Goal: Information Seeking & Learning: Learn about a topic

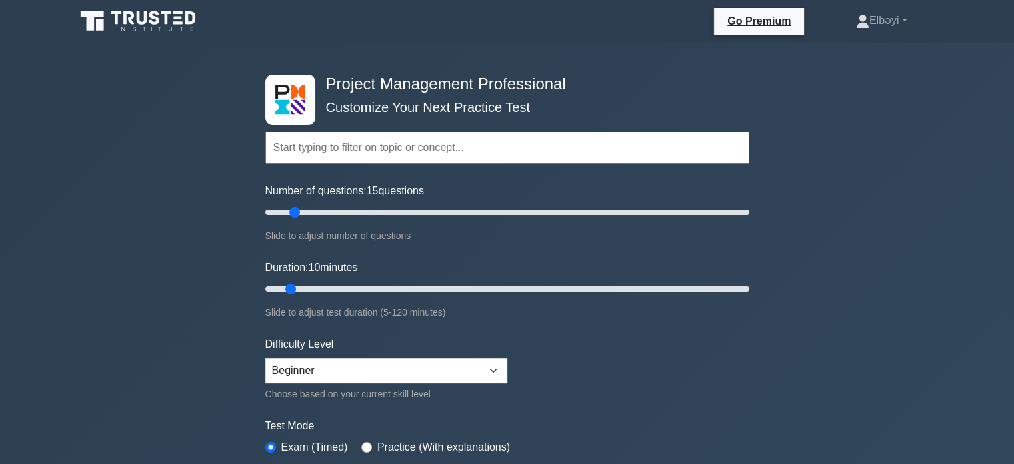
drag, startPoint x: 277, startPoint y: 205, endPoint x: 293, endPoint y: 205, distance: 16.0
type input "15"
click at [293, 205] on input "Number of questions: 15 questions" at bounding box center [507, 212] width 484 height 16
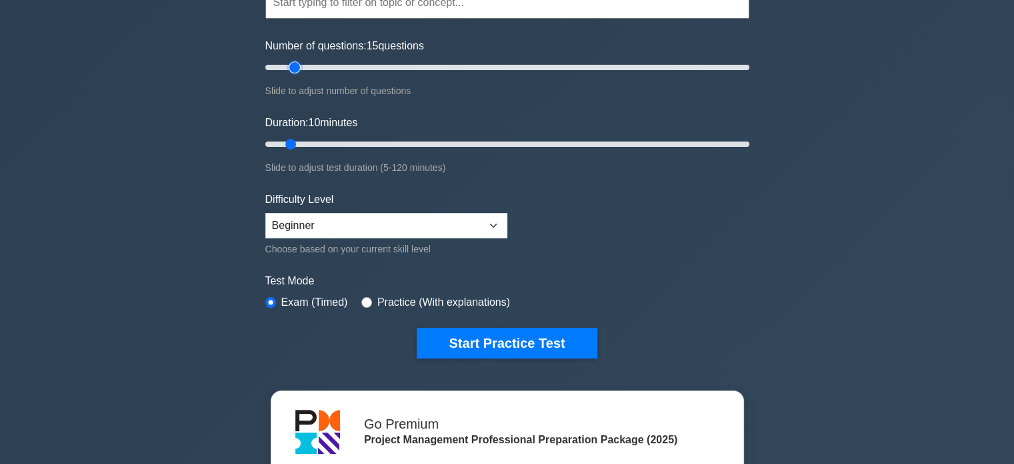
scroll to position [165, 0]
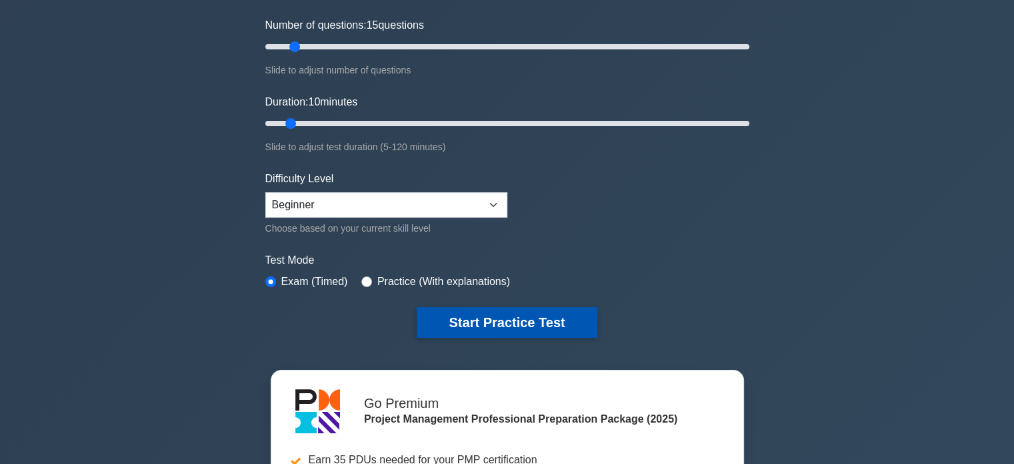
click at [542, 322] on button "Start Practice Test" at bounding box center [507, 322] width 180 height 31
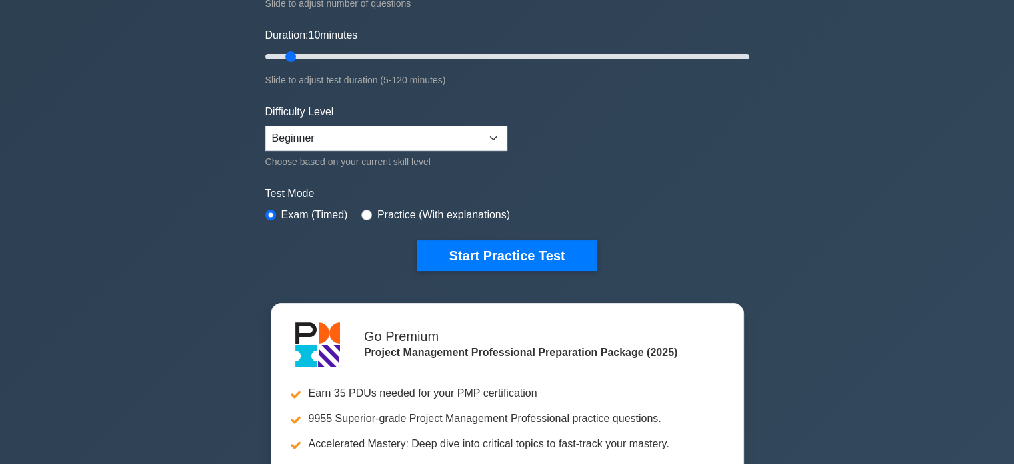
scroll to position [0, 0]
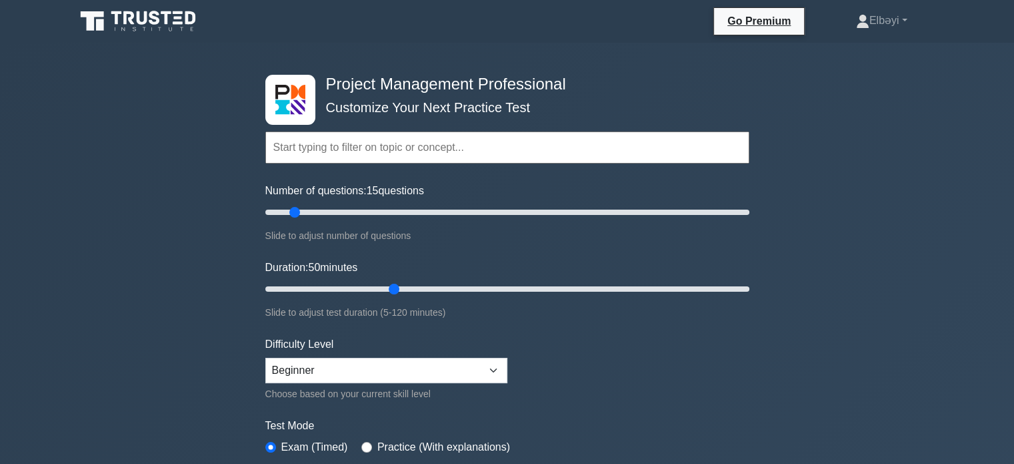
drag, startPoint x: 291, startPoint y: 287, endPoint x: 391, endPoint y: 287, distance: 99.4
type input "35"
click at [391, 287] on input "Duration: 50 minutes" at bounding box center [507, 289] width 484 height 16
drag, startPoint x: 296, startPoint y: 209, endPoint x: 317, endPoint y: 227, distance: 27.0
type input "25"
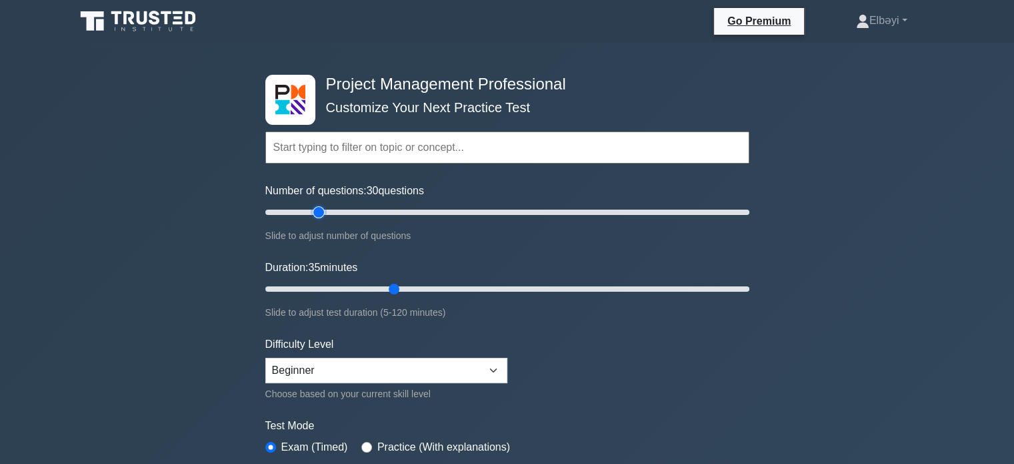
click at [317, 220] on input "Number of questions: 30 questions" at bounding box center [507, 212] width 484 height 16
drag, startPoint x: 395, startPoint y: 289, endPoint x: 121, endPoint y: 337, distance: 278.4
type input "5"
click at [265, 297] on input "Duration: 35 minutes" at bounding box center [507, 289] width 484 height 16
drag, startPoint x: 308, startPoint y: 212, endPoint x: 207, endPoint y: 217, distance: 101.5
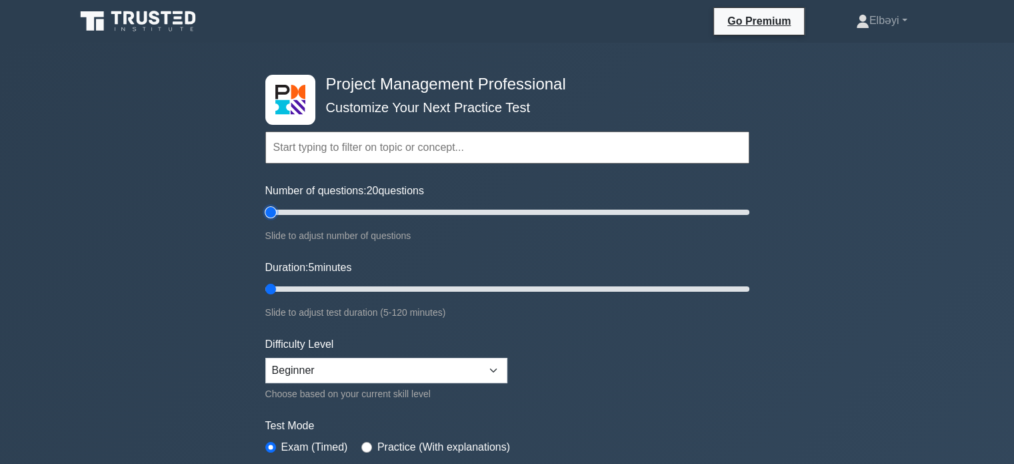
click at [265, 217] on input "Number of questions: 20 questions" at bounding box center [507, 212] width 484 height 16
drag, startPoint x: 271, startPoint y: 210, endPoint x: 382, endPoint y: 210, distance: 110.7
type input "50"
click at [382, 210] on input "Number of questions: 50 questions" at bounding box center [507, 212] width 484 height 16
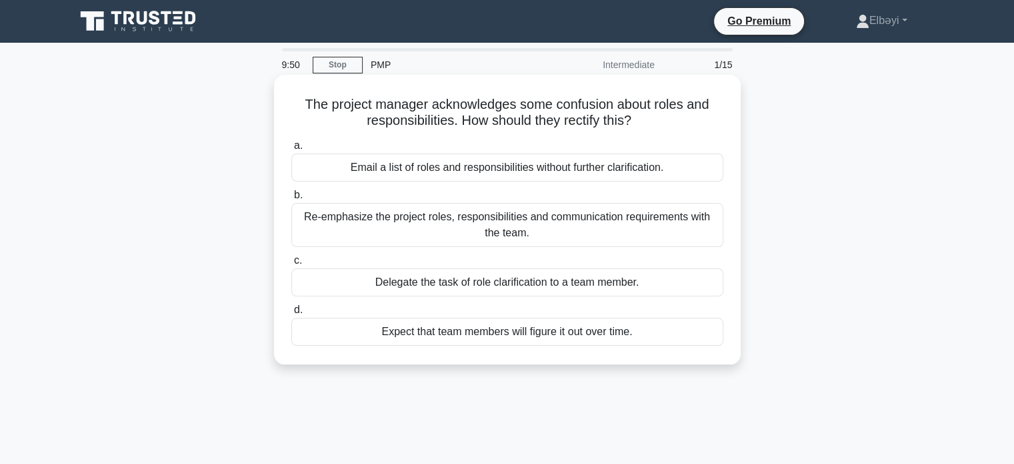
click at [548, 223] on div "Re-emphasize the project roles, responsibilities and communication requirements…" at bounding box center [507, 225] width 432 height 44
click at [291, 199] on input "b. Re-emphasize the project roles, responsibilities and communication requireme…" at bounding box center [291, 195] width 0 height 9
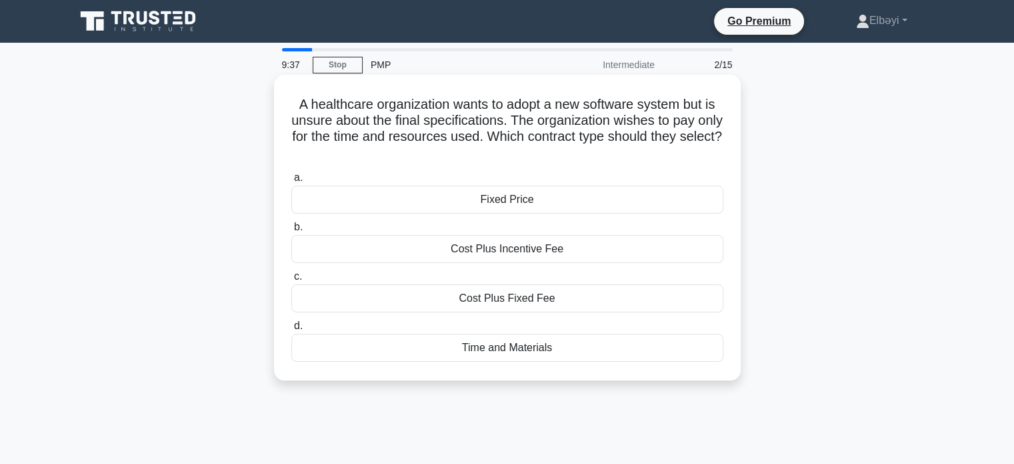
click at [551, 202] on div "Fixed Price" at bounding box center [507, 199] width 432 height 28
click at [291, 182] on input "a. Fixed Price" at bounding box center [291, 177] width 0 height 9
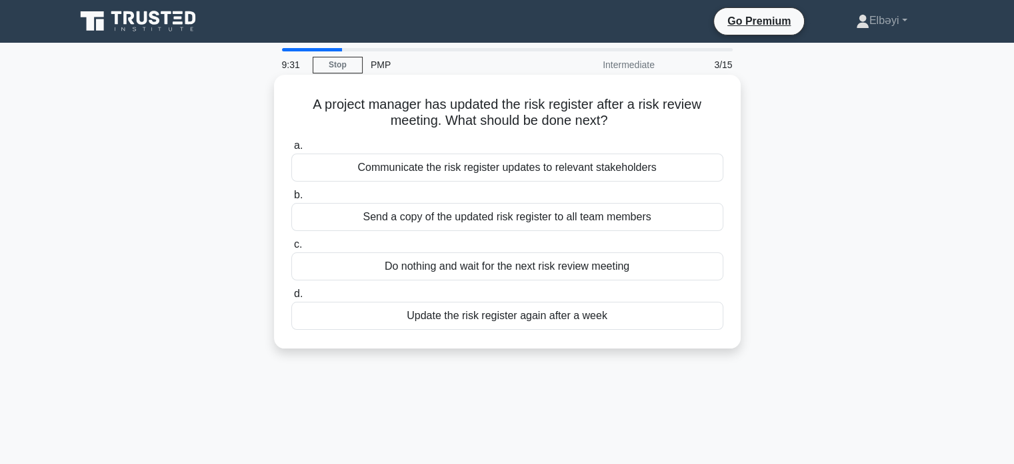
click at [586, 315] on div "Update the risk register again after a week" at bounding box center [507, 315] width 432 height 28
click at [291, 298] on input "d. Update the risk register again after a week" at bounding box center [291, 293] width 0 height 9
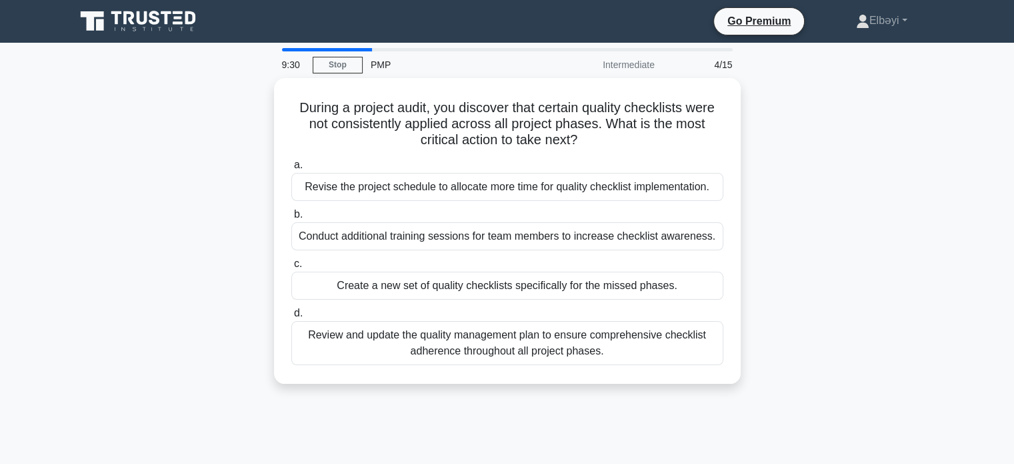
click at [586, 315] on label "d. Review and update the quality management plan to ensure comprehensive checkl…" at bounding box center [507, 335] width 432 height 60
click at [291, 315] on input "d. Review and update the quality management plan to ensure comprehensive checkl…" at bounding box center [291, 313] width 0 height 9
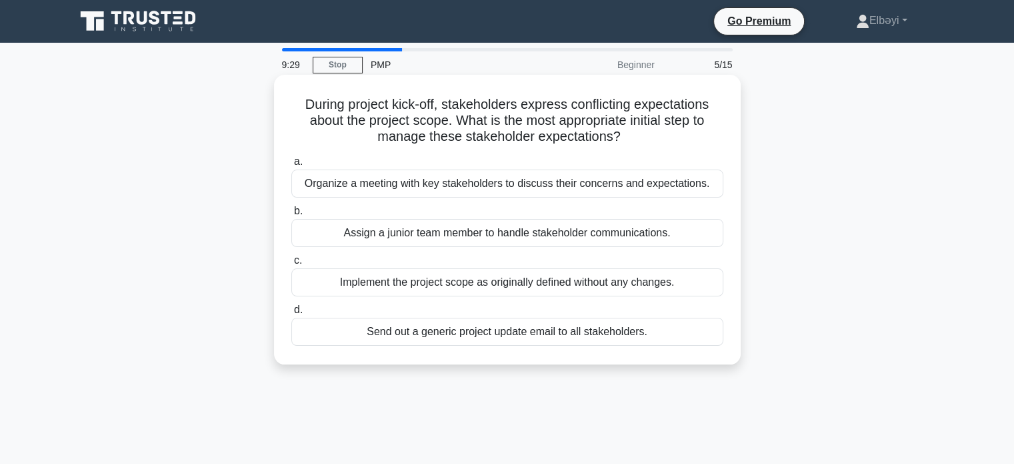
click at [587, 279] on div "Implement the project scope as originally defined without any changes." at bounding box center [507, 282] width 432 height 28
click at [291, 265] on input "c. Implement the project scope as originally defined without any changes." at bounding box center [291, 260] width 0 height 9
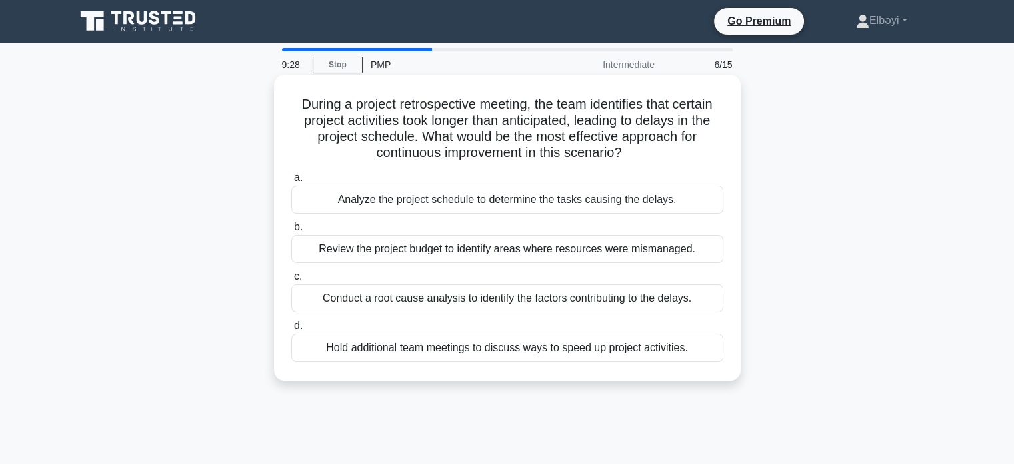
click at [582, 293] on div "Conduct a root cause analysis to identify the factors contributing to the delay…" at bounding box center [507, 298] width 432 height 28
click at [291, 281] on input "c. Conduct a root cause analysis to identify the factors contributing to the de…" at bounding box center [291, 276] width 0 height 9
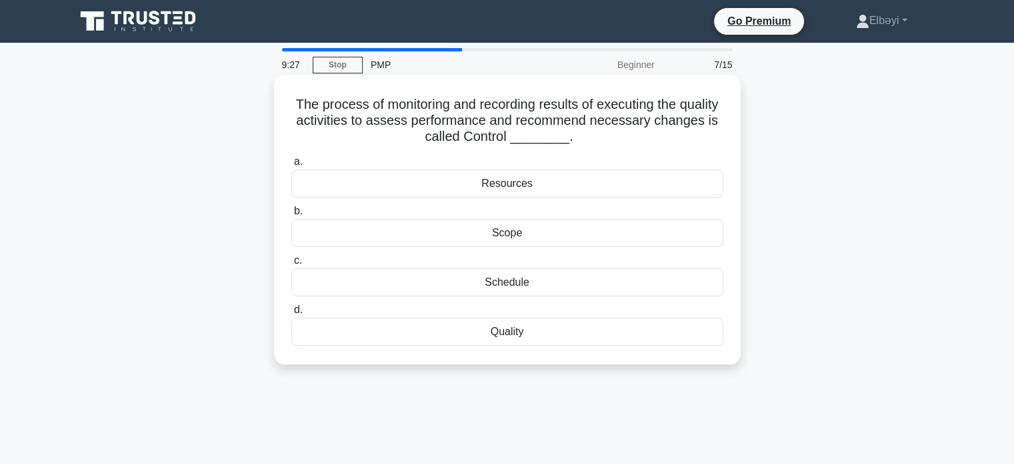
click at [571, 277] on div "Schedule" at bounding box center [507, 282] width 432 height 28
click at [291, 265] on input "c. Schedule" at bounding box center [291, 260] width 0 height 9
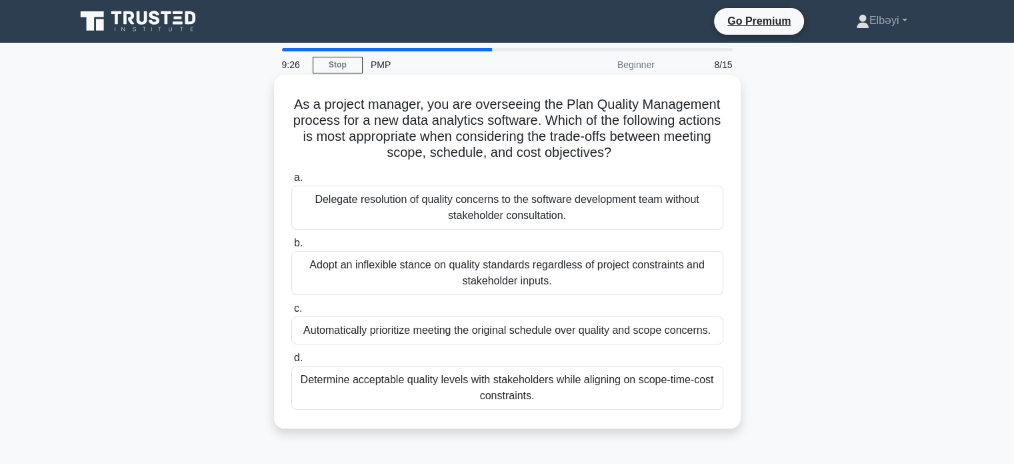
click at [569, 284] on div "Adopt an inflexible stance on quality standards regardless of project constrain…" at bounding box center [507, 273] width 432 height 44
click at [291, 247] on input "b. Adopt an inflexible stance on quality standards regardless of project constr…" at bounding box center [291, 243] width 0 height 9
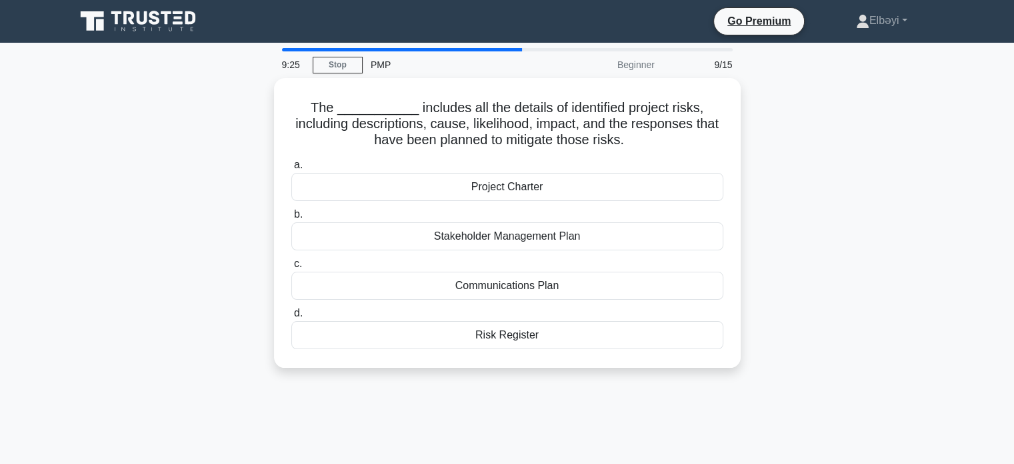
click at [569, 284] on div "Communications Plan" at bounding box center [507, 285] width 432 height 28
click at [291, 268] on input "c. Communications Plan" at bounding box center [291, 263] width 0 height 9
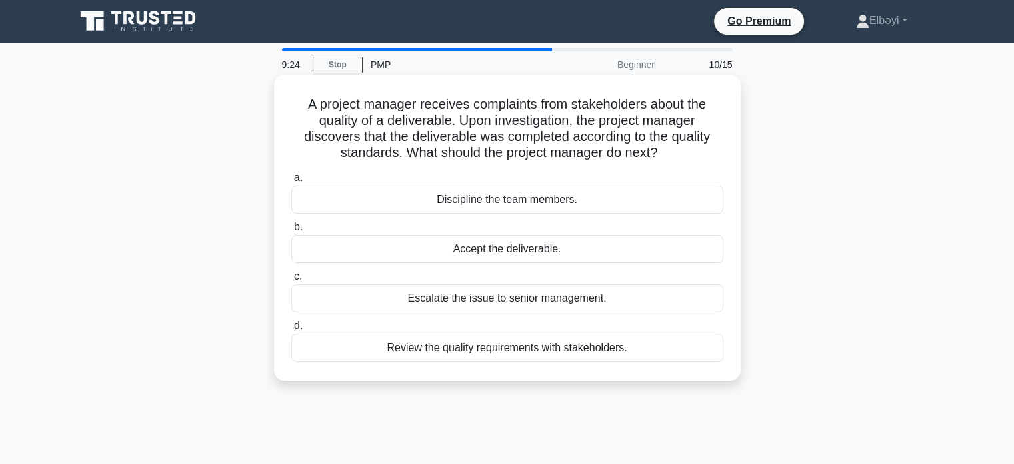
click at [570, 294] on div "Escalate the issue to senior management." at bounding box center [507, 298] width 432 height 28
click at [291, 281] on input "c. Escalate the issue to senior management." at bounding box center [291, 276] width 0 height 9
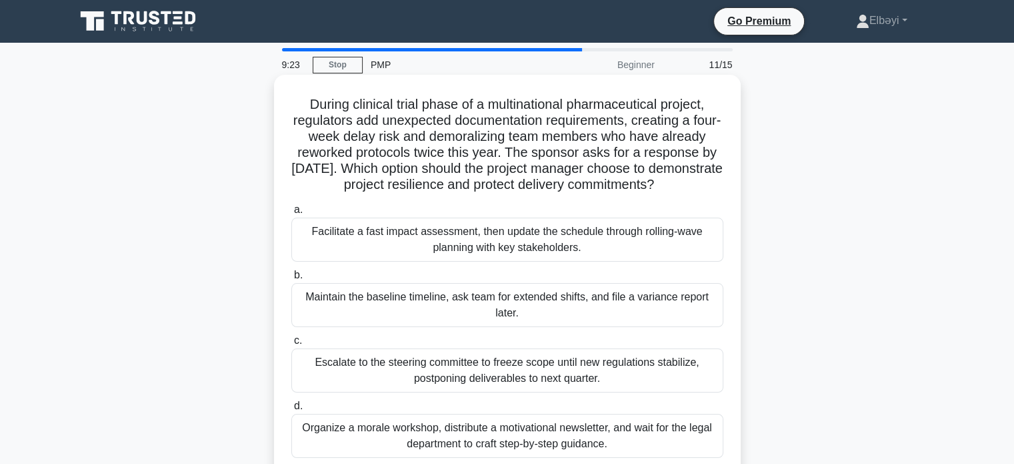
click at [578, 258] on div "Facilitate a fast impact assessment, then update the schedule through rolling-w…" at bounding box center [507, 239] width 432 height 44
click at [291, 214] on input "a. Facilitate a fast impact assessment, then update the schedule through rollin…" at bounding box center [291, 209] width 0 height 9
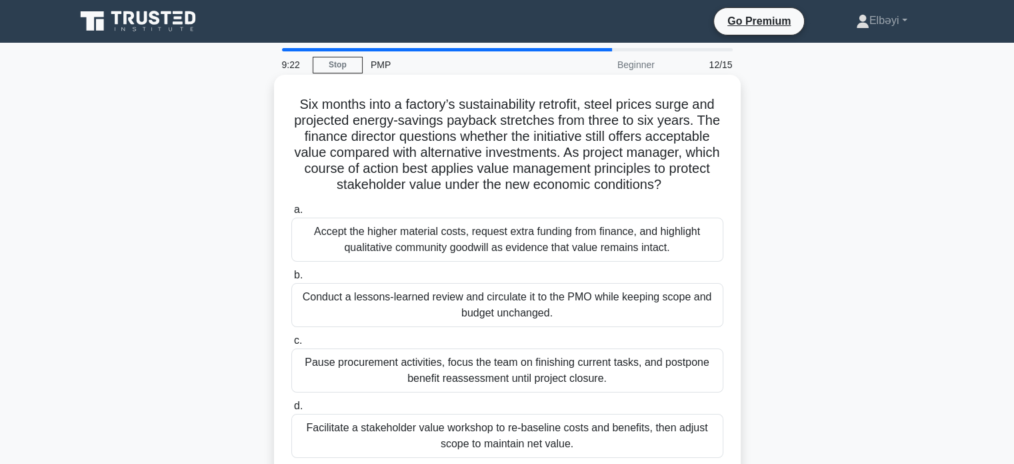
click at [578, 249] on div "Accept the higher material costs, request extra funding from finance, and highl…" at bounding box center [507, 239] width 432 height 44
click at [291, 214] on input "a. Accept the higher material costs, request extra funding from finance, and hi…" at bounding box center [291, 209] width 0 height 9
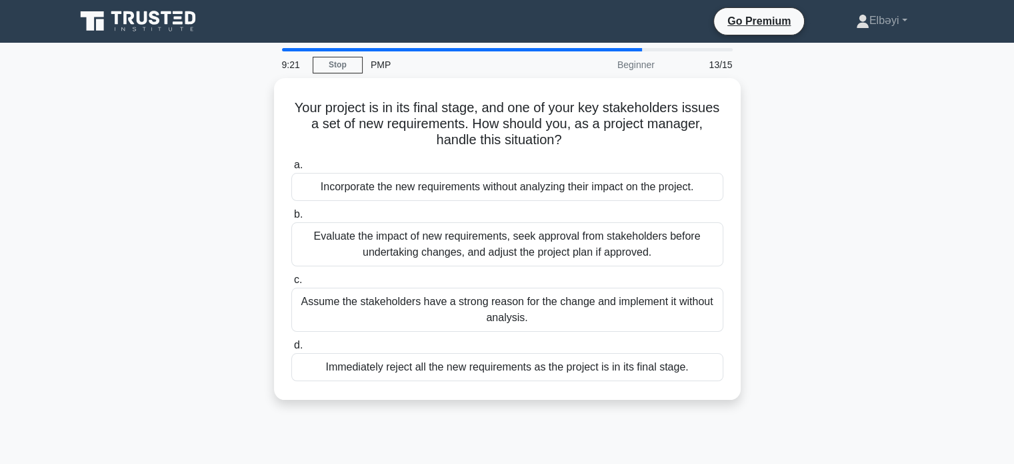
click at [578, 249] on div "Evaluate the impact of new requirements, seek approval from stakeholders before…" at bounding box center [507, 244] width 432 height 44
click at [291, 219] on input "b. Evaluate the impact of new requirements, seek approval from stakeholders bef…" at bounding box center [291, 214] width 0 height 9
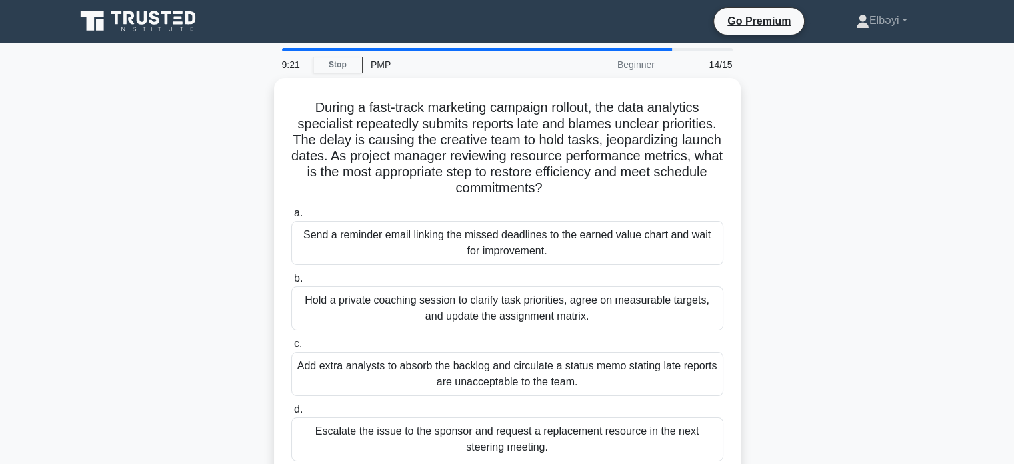
click at [578, 249] on div "Send a reminder email linking the missed deadlines to the earned value chart an…" at bounding box center [507, 243] width 432 height 44
click at [291, 217] on input "a. Send a reminder email linking the missed deadlines to the earned value chart…" at bounding box center [291, 213] width 0 height 9
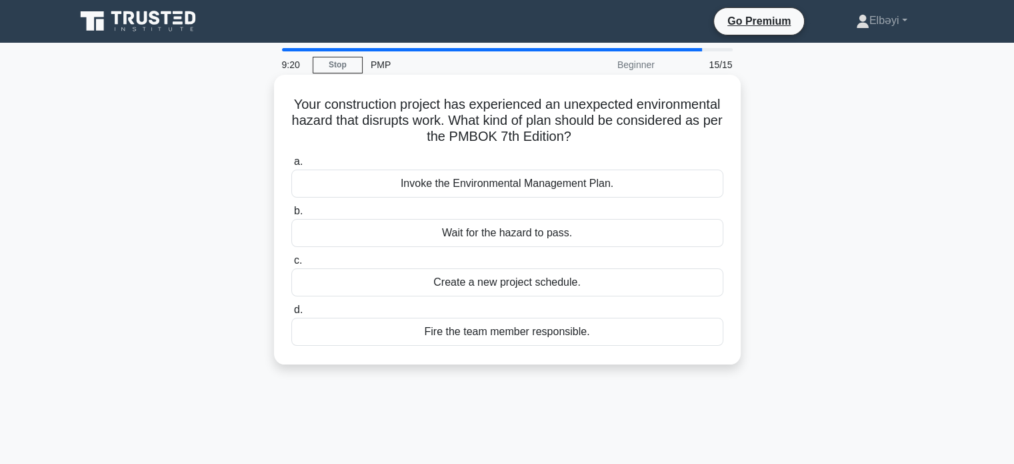
click at [578, 237] on div "Wait for the hazard to pass." at bounding box center [507, 233] width 432 height 28
click at [291, 215] on input "b. Wait for the hazard to pass." at bounding box center [291, 211] width 0 height 9
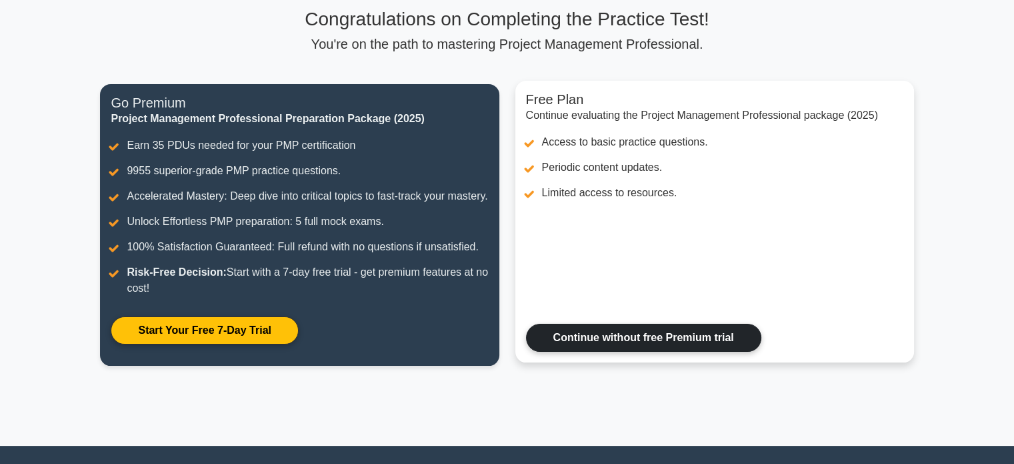
scroll to position [91, 0]
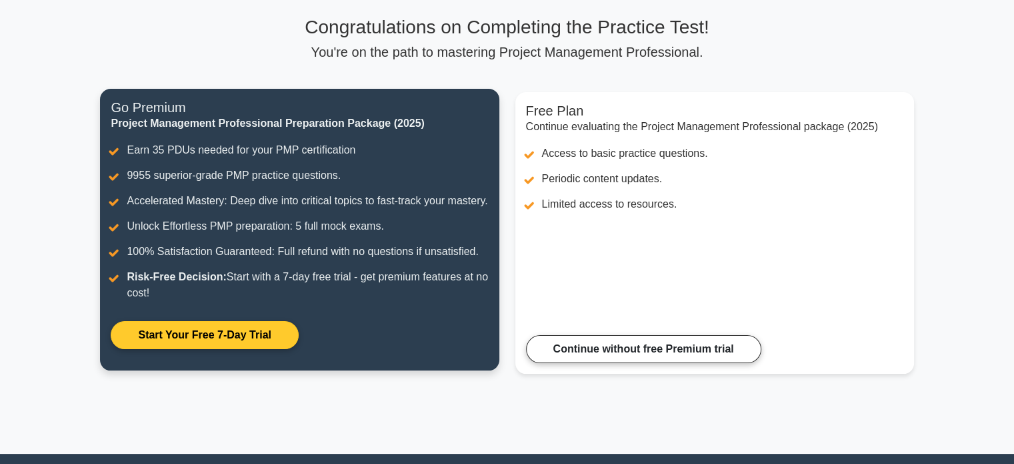
click at [193, 349] on link "Start Your Free 7-Day Trial" at bounding box center [204, 335] width 187 height 28
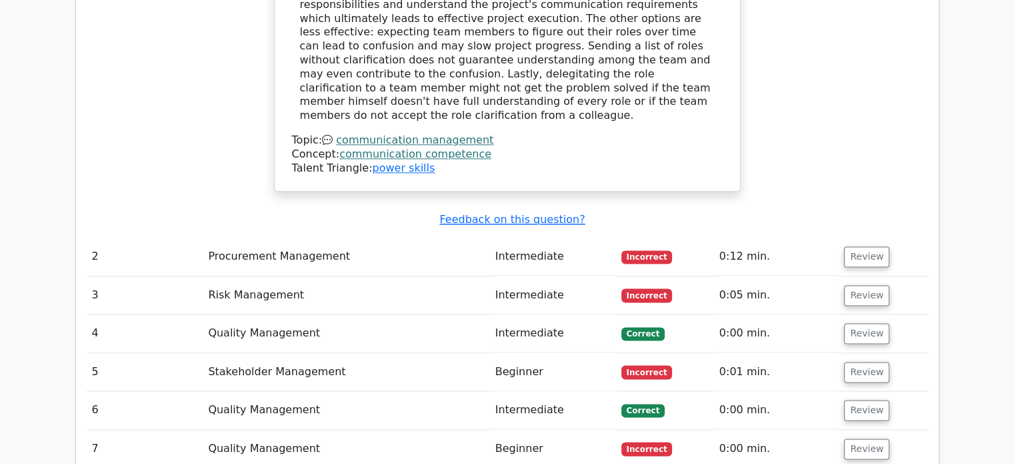
scroll to position [1685, 0]
click at [867, 246] on button "Review" at bounding box center [866, 256] width 45 height 21
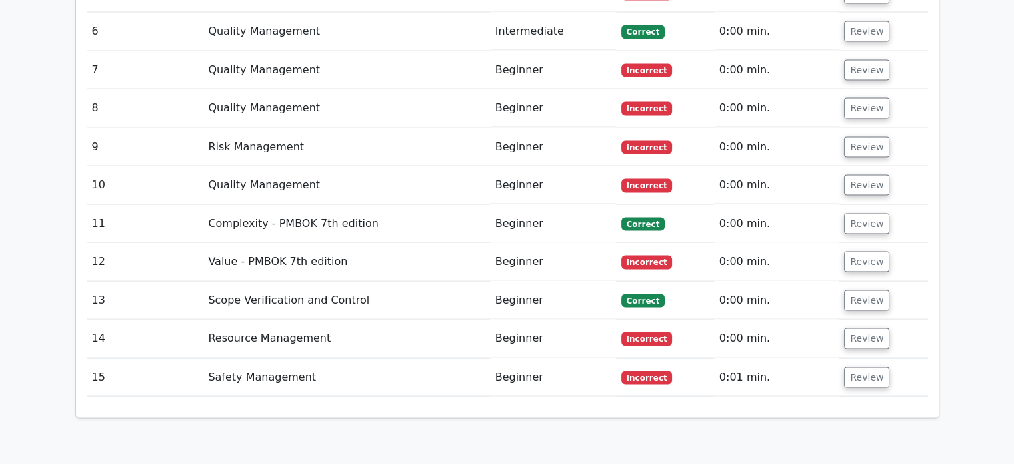
scroll to position [2628, 0]
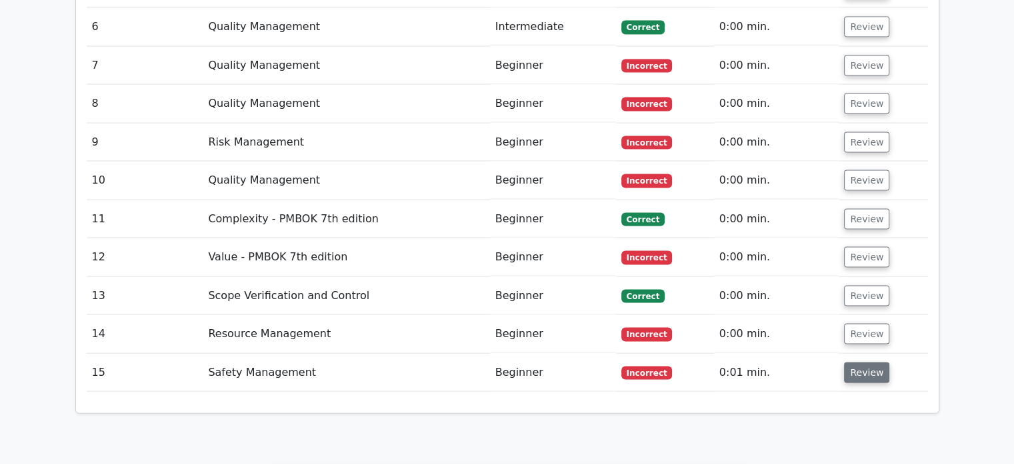
click at [858, 362] on button "Review" at bounding box center [866, 372] width 45 height 21
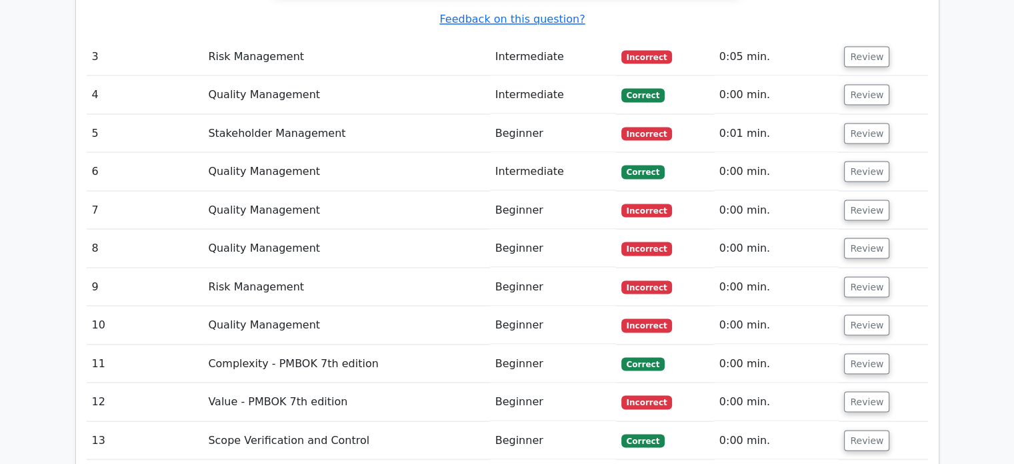
scroll to position [2461, 0]
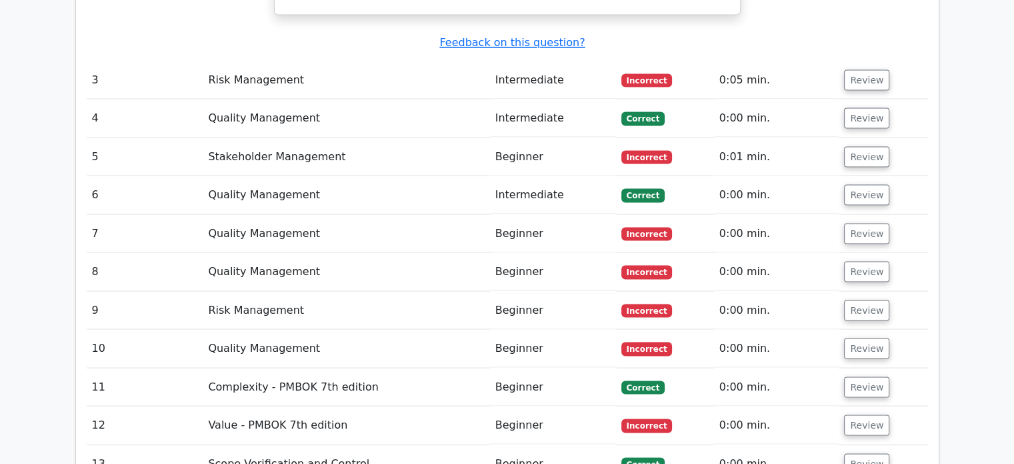
click at [526, 406] on td "Beginner" at bounding box center [553, 425] width 126 height 38
click at [871, 414] on button "Review" at bounding box center [866, 424] width 45 height 21
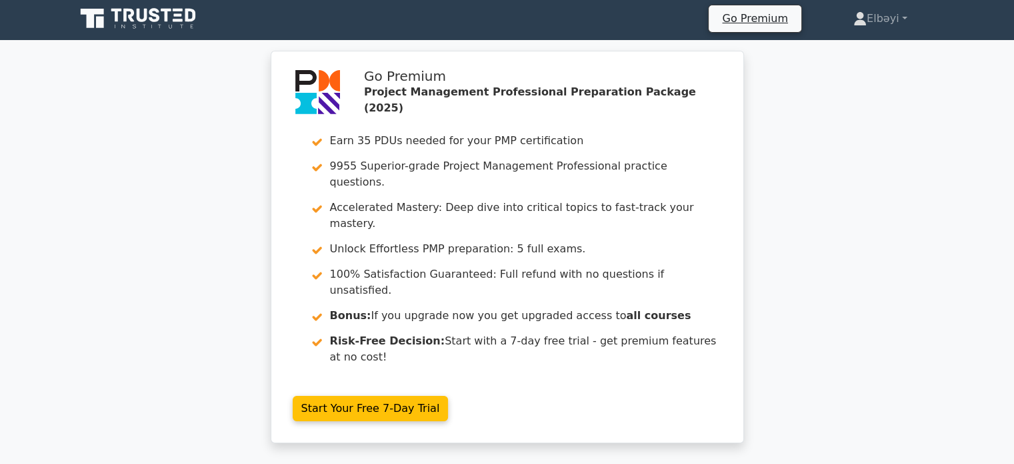
scroll to position [0, 0]
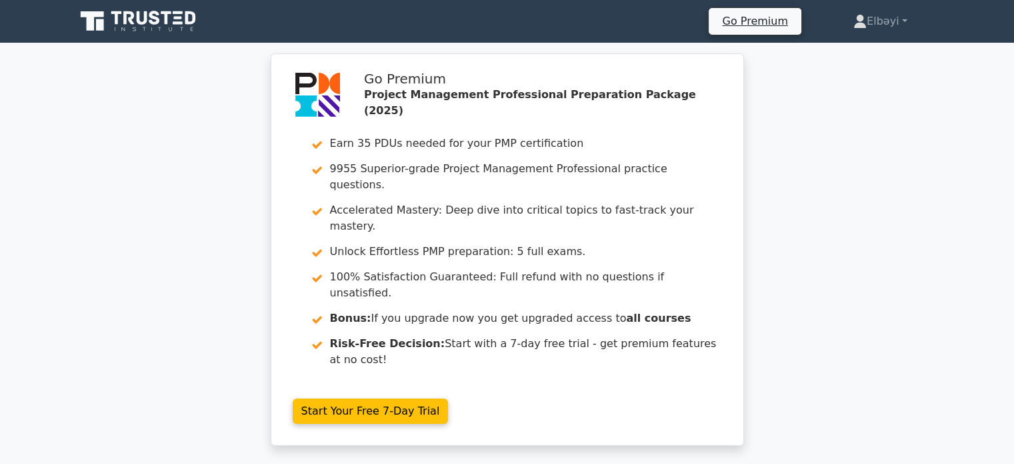
click at [146, 21] on icon at bounding box center [142, 17] width 11 height 13
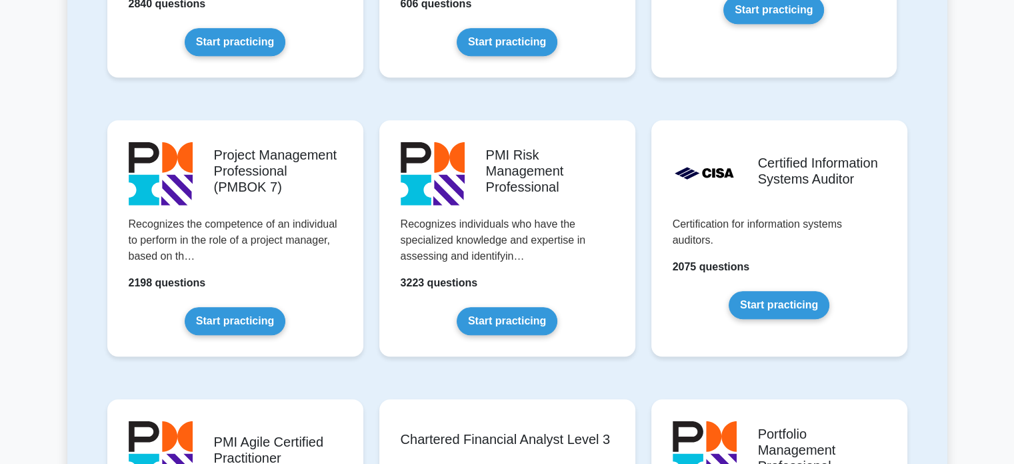
scroll to position [1071, 0]
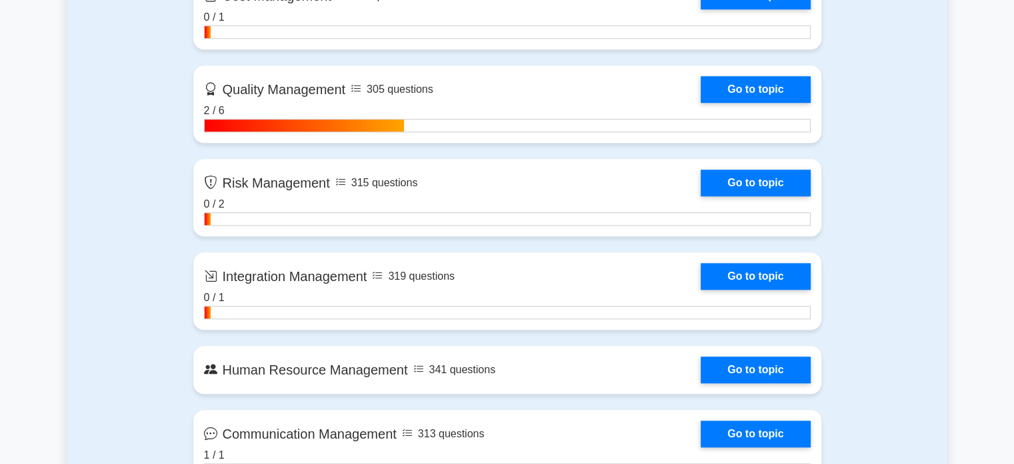
scroll to position [1176, 0]
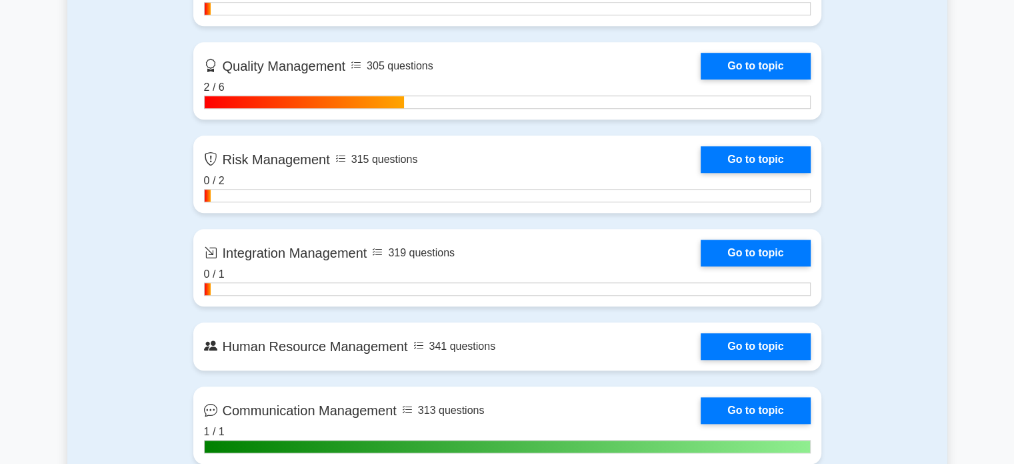
drag, startPoint x: 832, startPoint y: 317, endPoint x: 860, endPoint y: 338, distance: 34.7
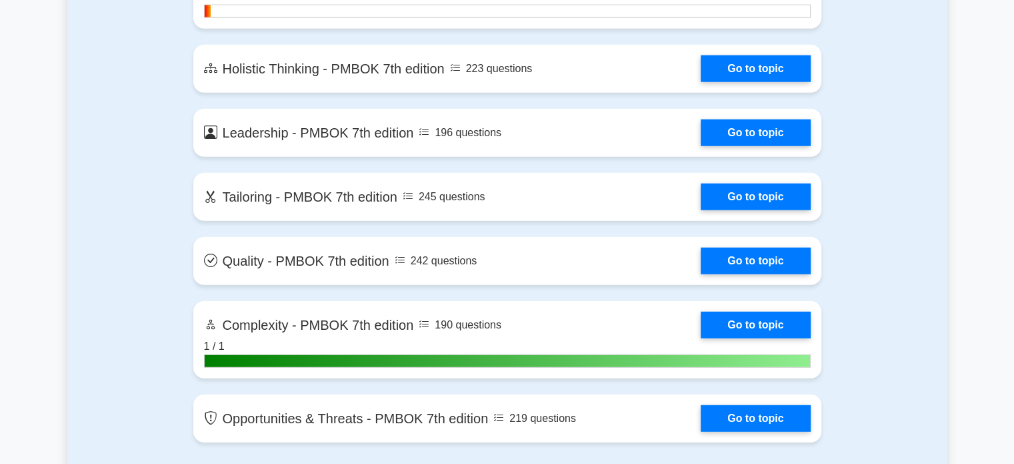
scroll to position [3509, 0]
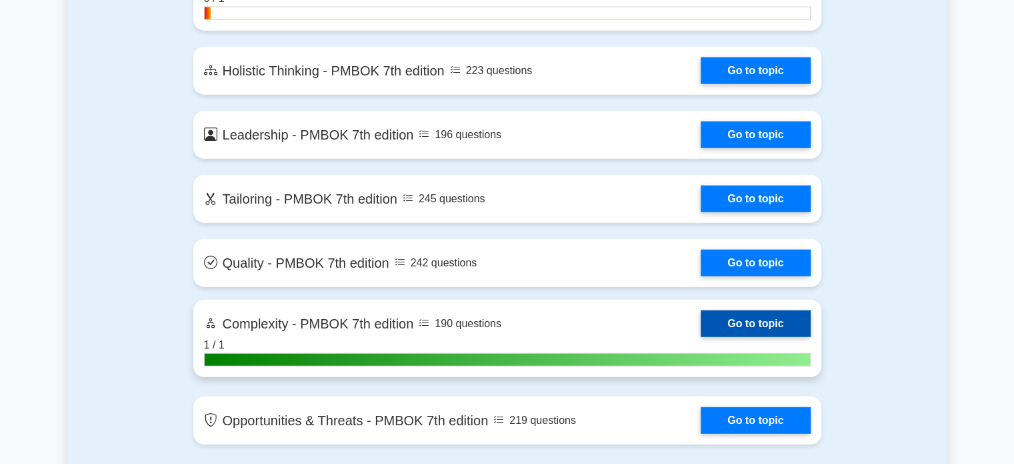
click at [765, 323] on link "Go to topic" at bounding box center [755, 323] width 109 height 27
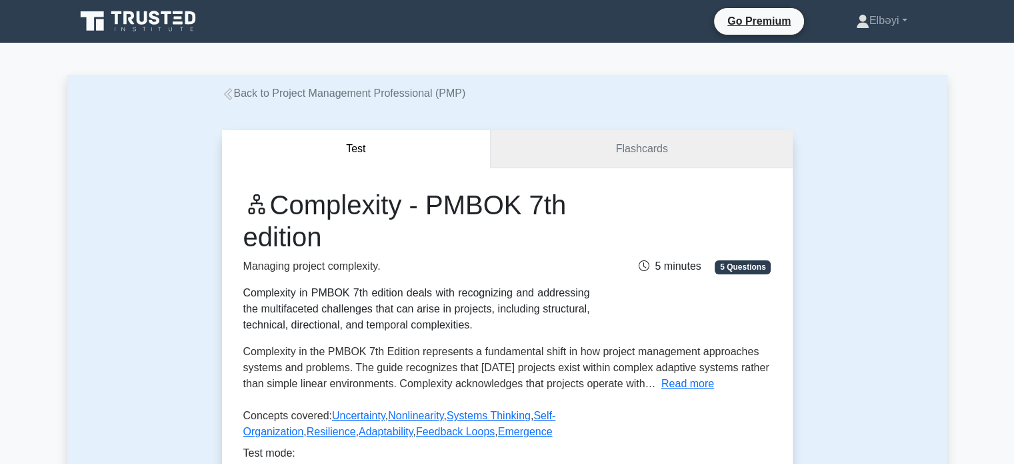
click at [630, 161] on link "Flashcards" at bounding box center [641, 149] width 301 height 38
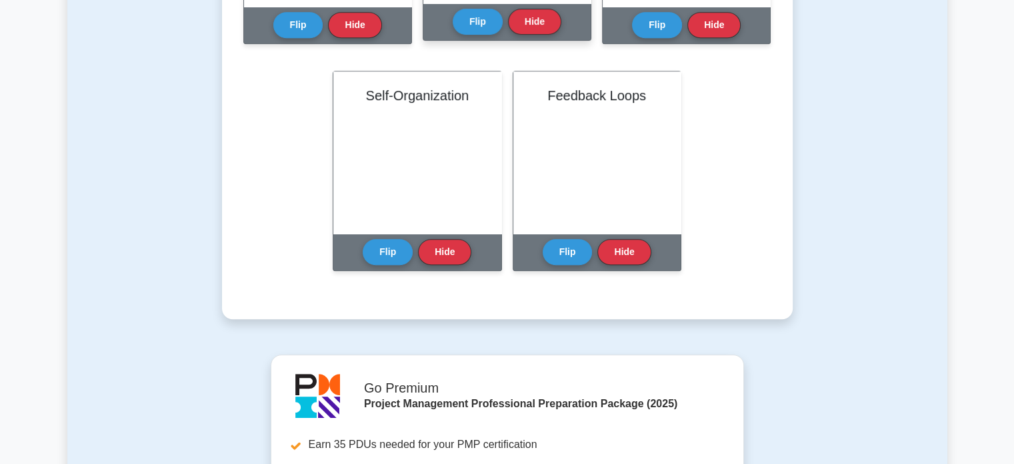
scroll to position [716, 0]
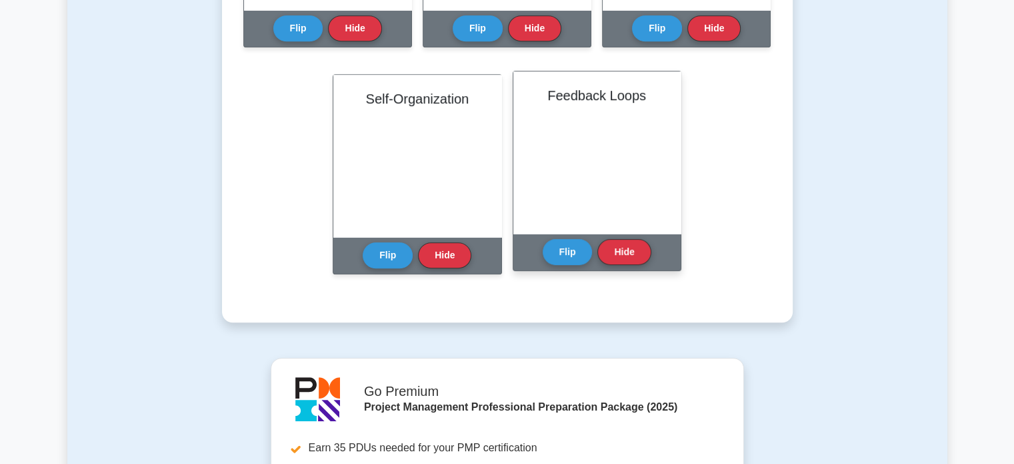
click at [589, 183] on div "Feedback Loops" at bounding box center [597, 152] width 167 height 162
click at [566, 250] on button "Flip" at bounding box center [568, 251] width 50 height 26
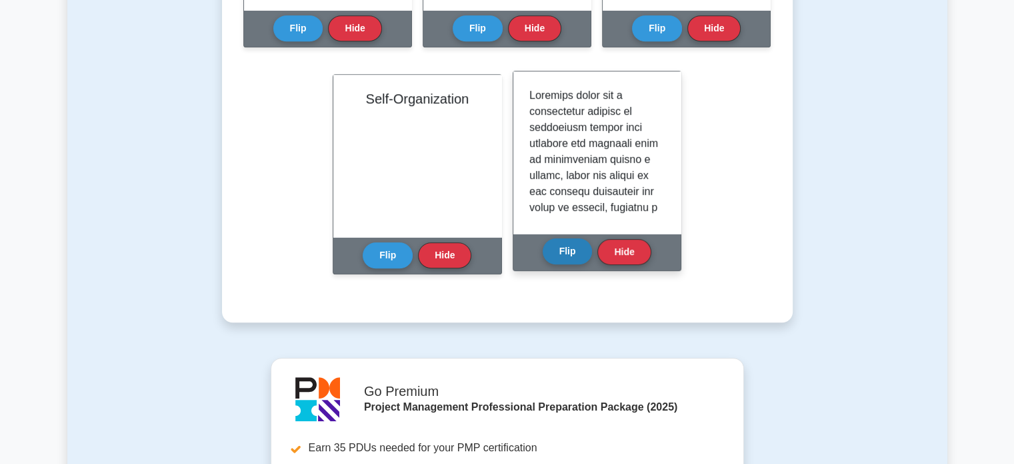
click at [566, 250] on button "Flip" at bounding box center [568, 251] width 50 height 26
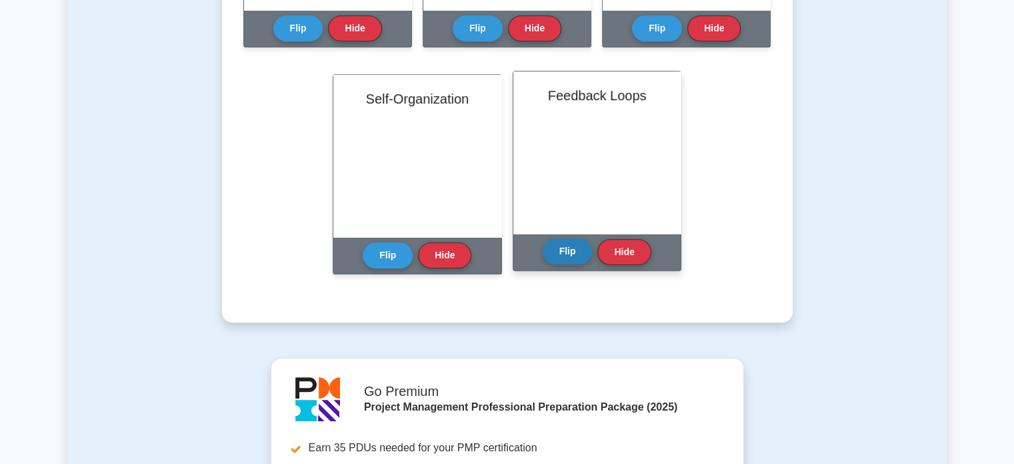
click at [566, 250] on button "Flip" at bounding box center [568, 251] width 50 height 26
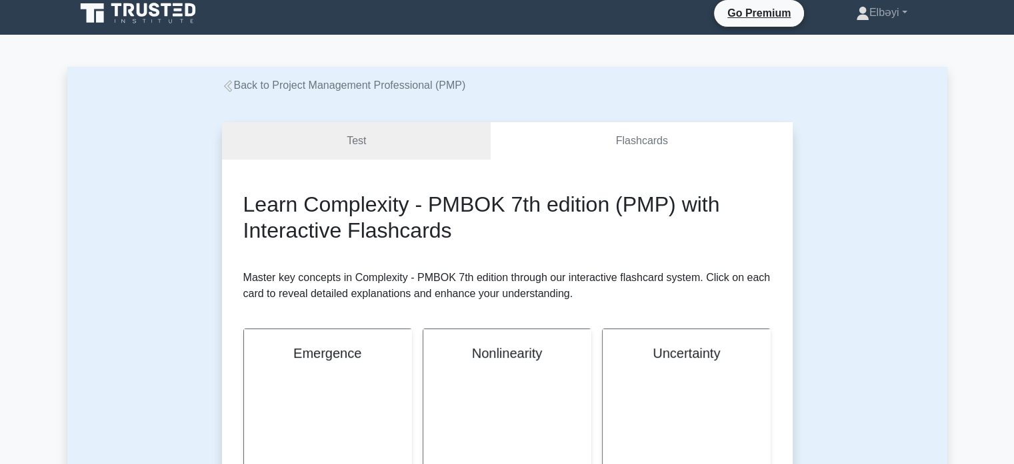
scroll to position [0, 0]
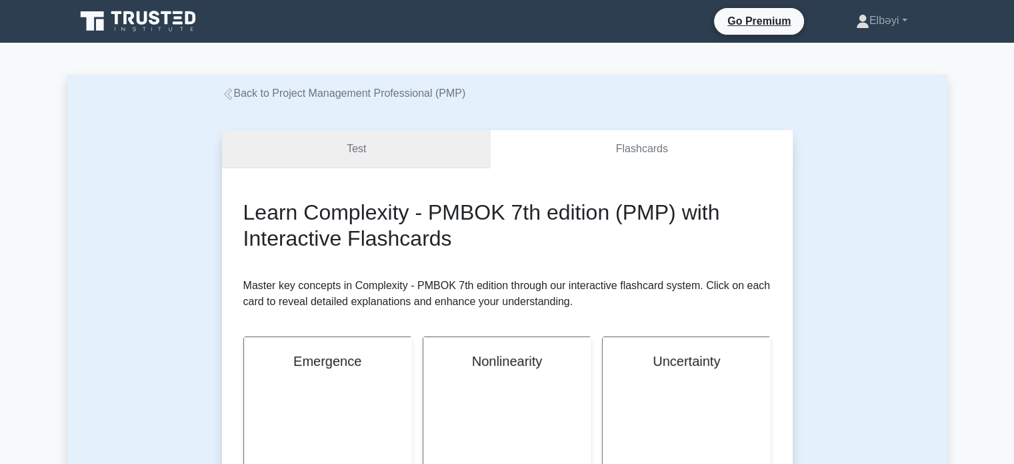
click at [381, 146] on link "Test" at bounding box center [356, 149] width 269 height 38
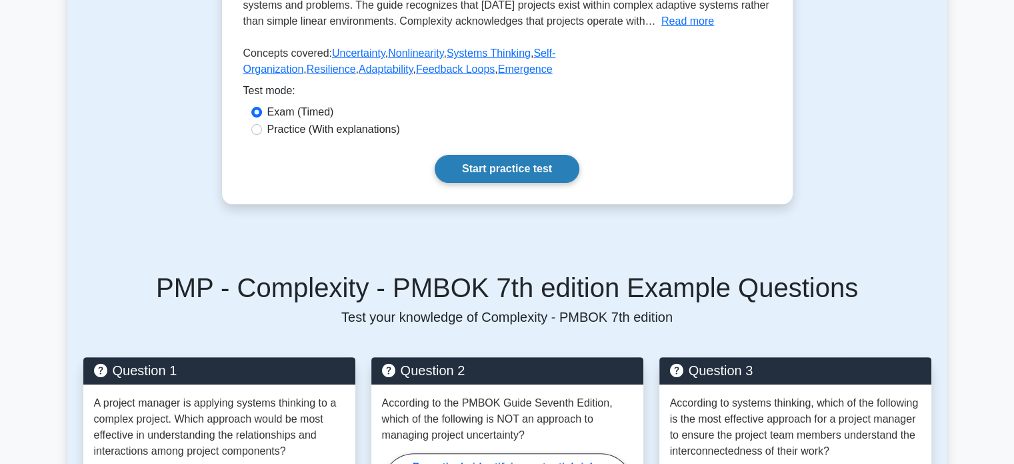
scroll to position [366, 0]
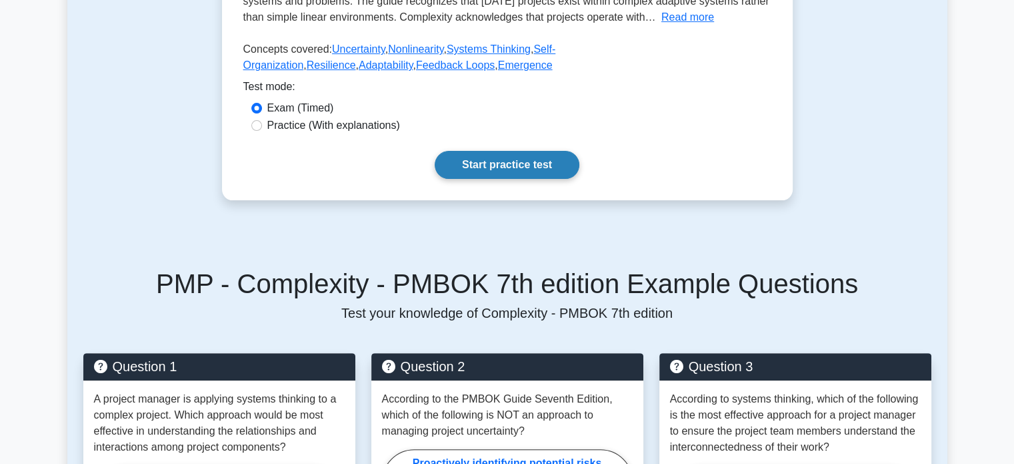
click at [513, 162] on link "Start practice test" at bounding box center [507, 165] width 145 height 28
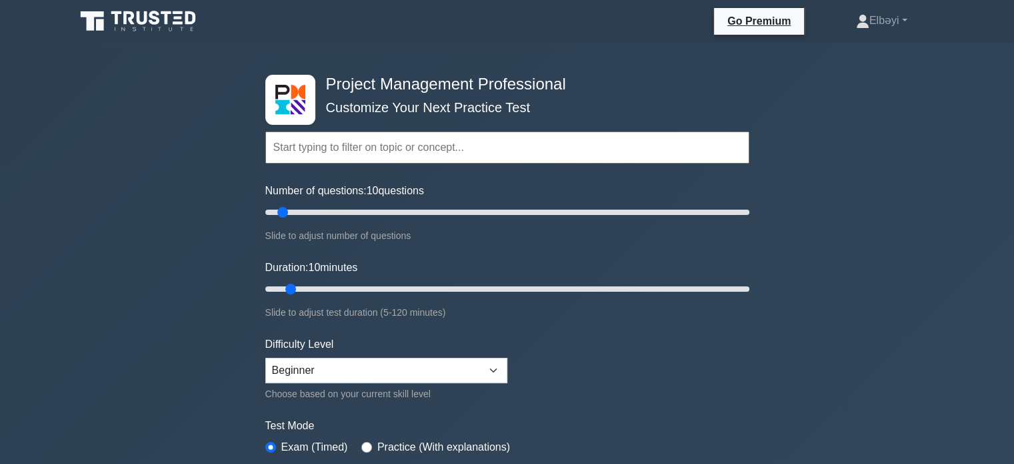
click at [241, 229] on div "Project Management Professional Customize Your Next Practice Test Topics Scope …" at bounding box center [507, 462] width 1014 height 839
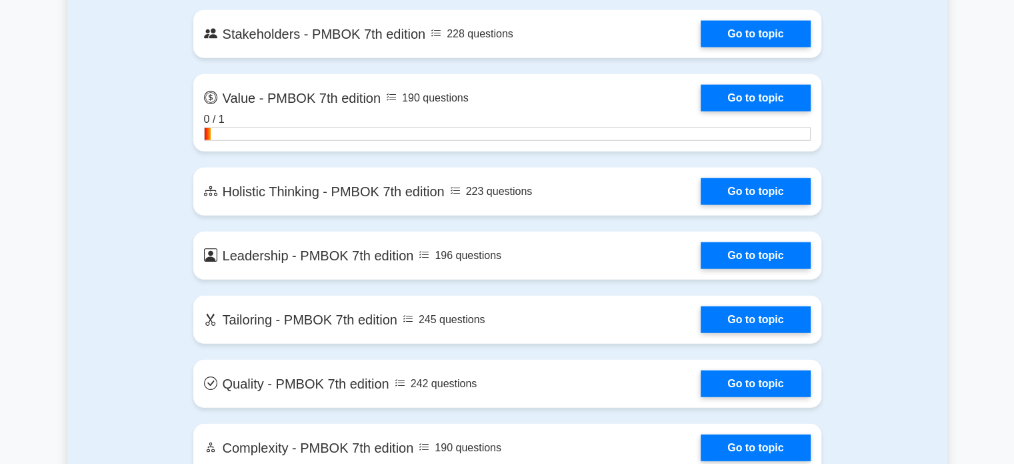
scroll to position [3375, 0]
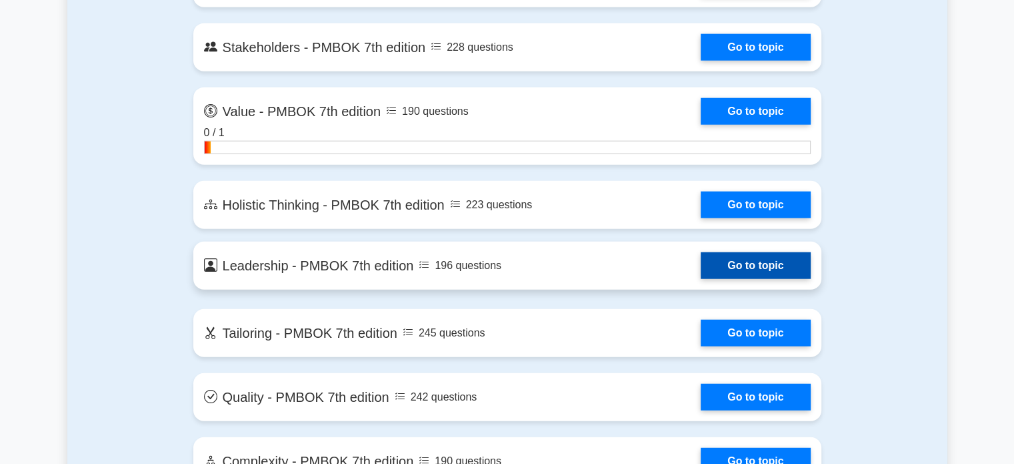
click at [772, 265] on link "Go to topic" at bounding box center [755, 265] width 109 height 27
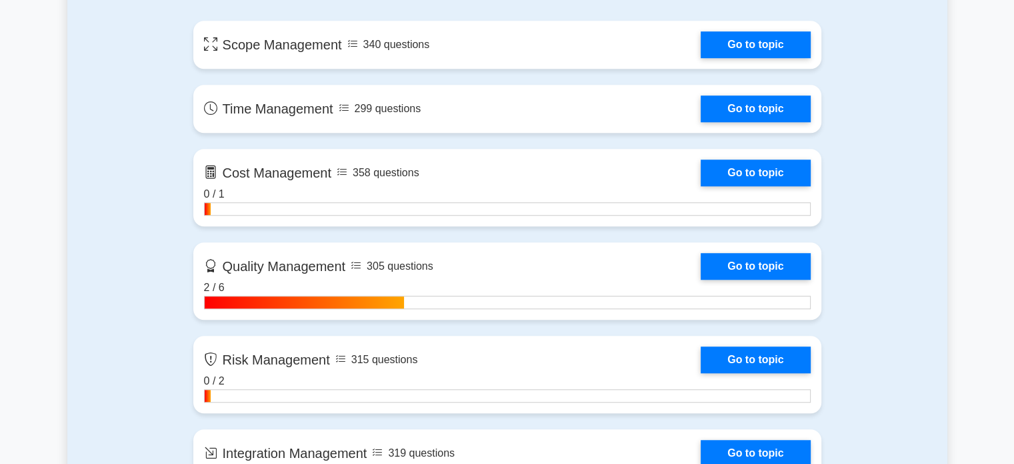
scroll to position [976, 0]
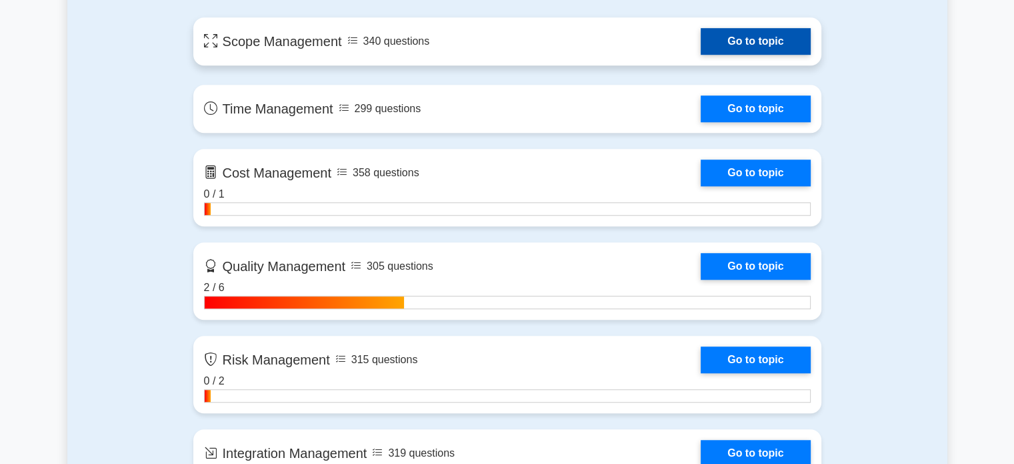
click at [755, 40] on link "Go to topic" at bounding box center [755, 41] width 109 height 27
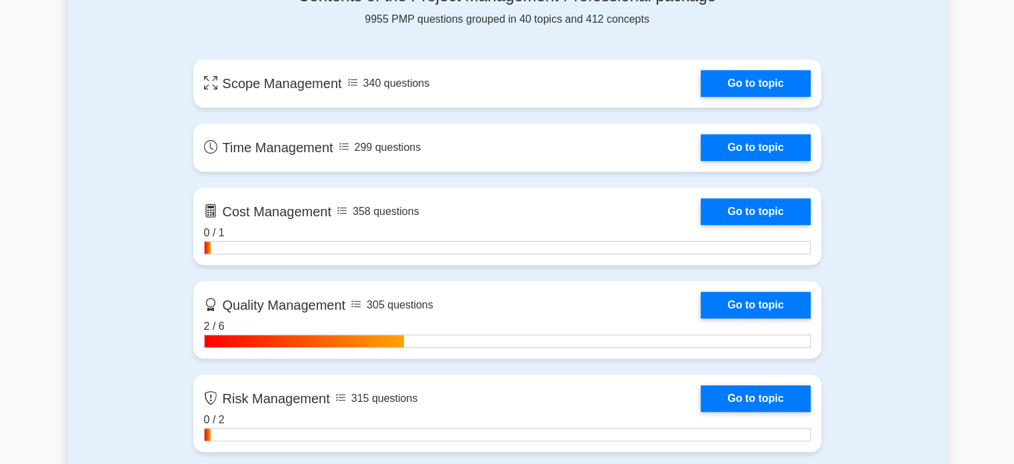
scroll to position [928, 0]
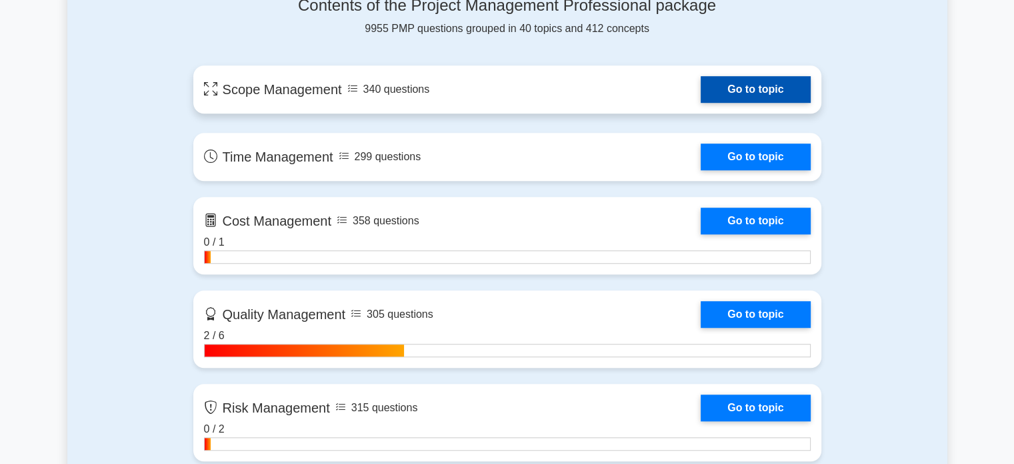
click at [726, 91] on link "Go to topic" at bounding box center [755, 89] width 109 height 27
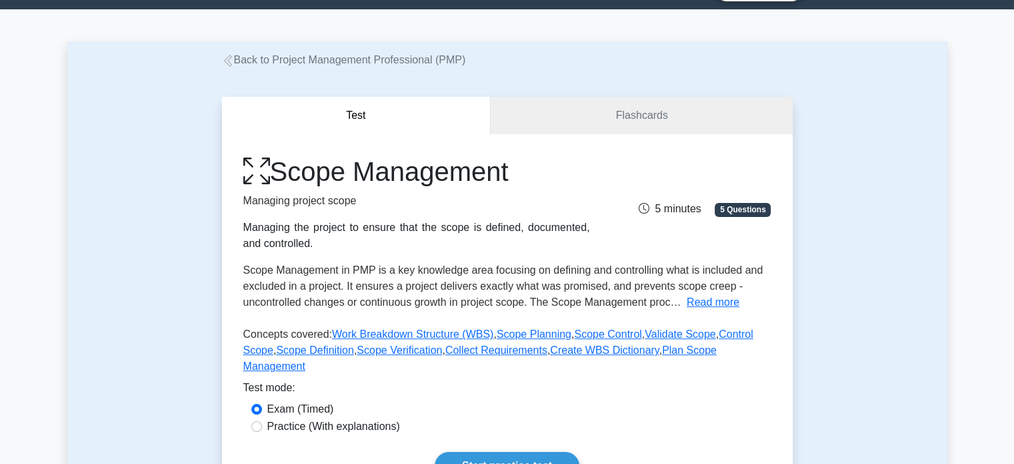
scroll to position [165, 0]
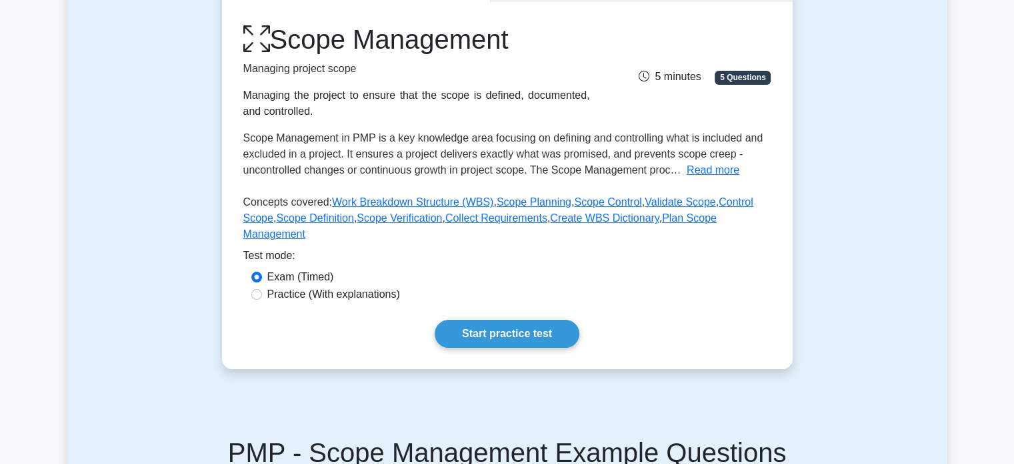
click at [678, 82] on span "5 minutes" at bounding box center [670, 76] width 62 height 11
click at [256, 289] on input "Practice (With explanations)" at bounding box center [256, 294] width 11 height 11
radio input "true"
click at [256, 289] on input "Practice (With explanations)" at bounding box center [256, 294] width 11 height 11
click at [256, 271] on input "Exam (Timed)" at bounding box center [256, 276] width 11 height 11
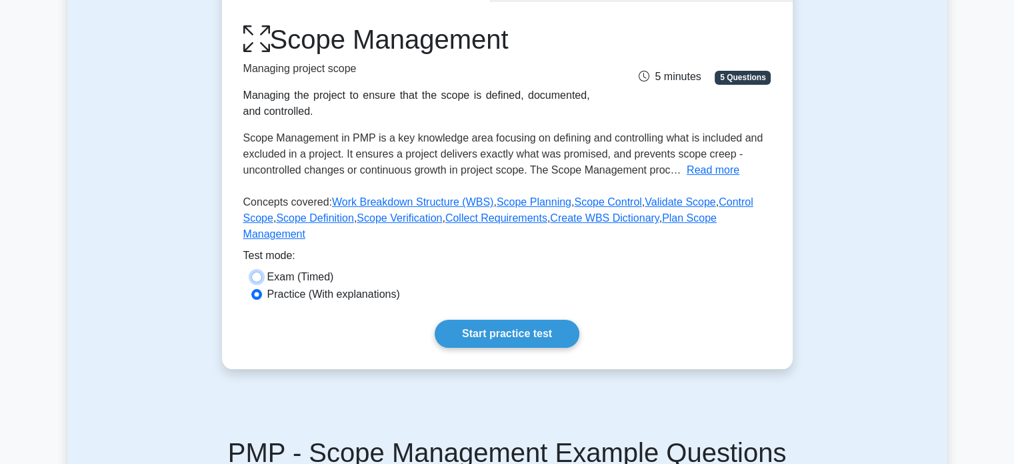
radio input "true"
click at [256, 289] on input "Practice (With explanations)" at bounding box center [256, 294] width 11 height 11
radio input "true"
click at [470, 319] on link "Start practice test" at bounding box center [507, 333] width 145 height 28
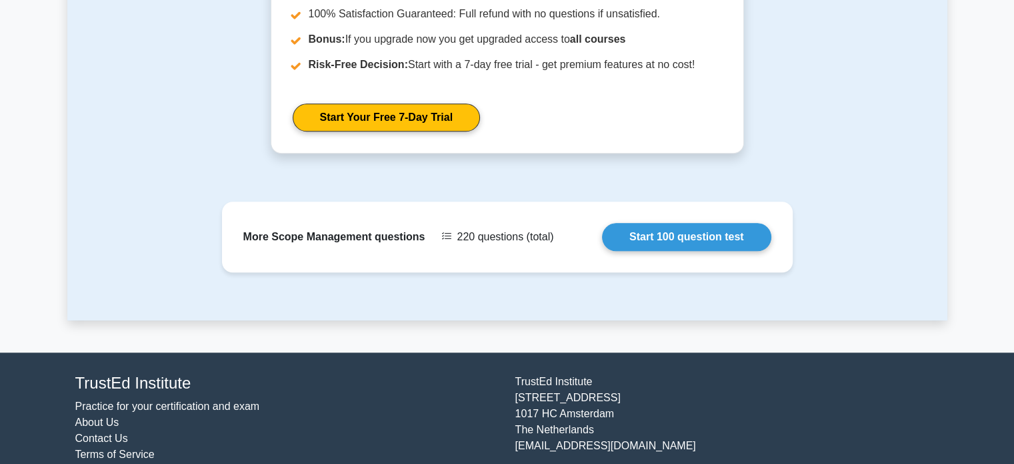
scroll to position [1196, 0]
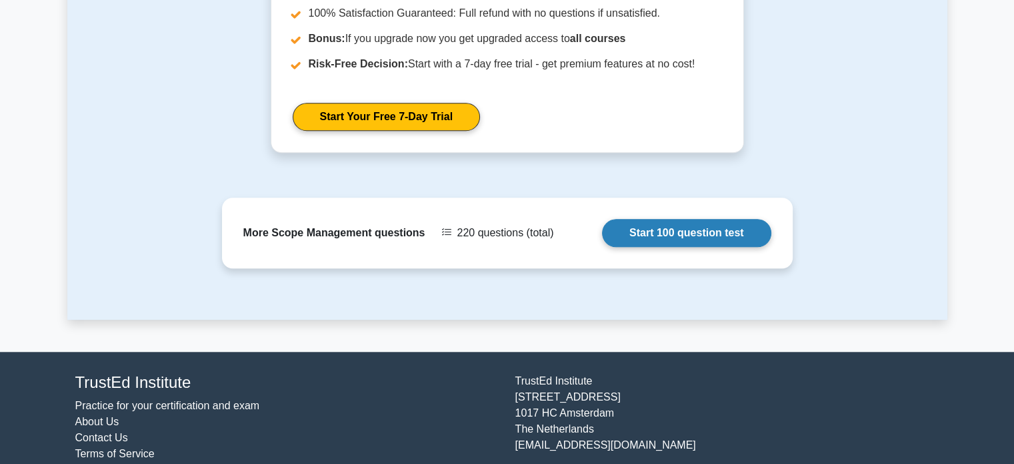
click at [669, 219] on link "Start 100 question test" at bounding box center [686, 233] width 169 height 28
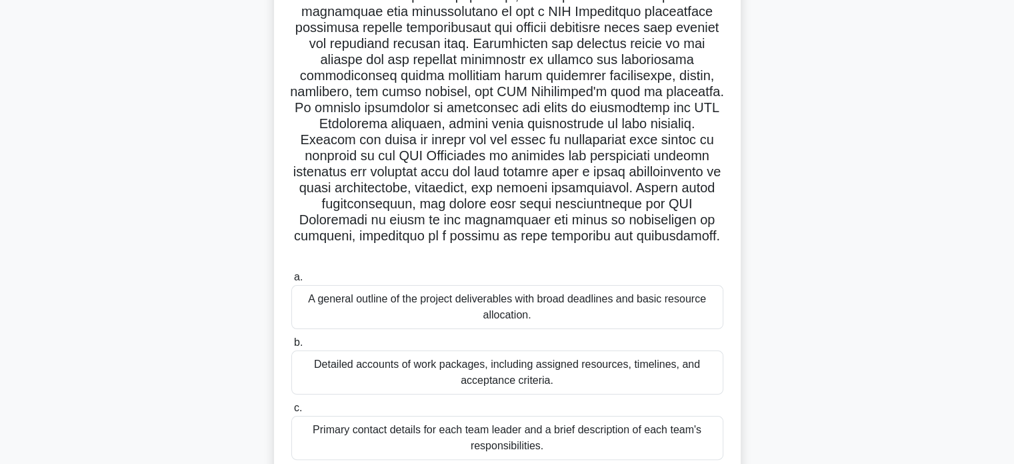
scroll to position [331, 0]
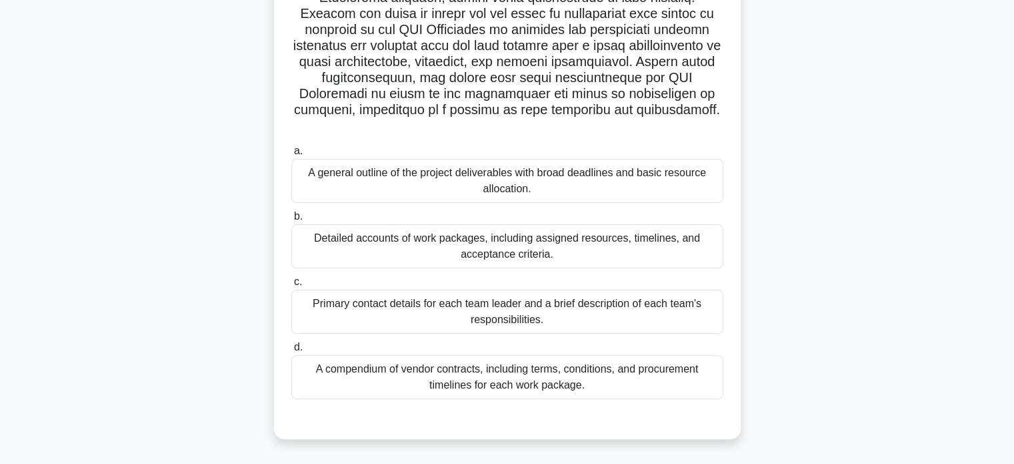
click at [611, 249] on div "Detailed accounts of work packages, including assigned resources, timelines, an…" at bounding box center [507, 246] width 432 height 44
click at [291, 221] on input "b. Detailed accounts of work packages, including assigned resources, timelines,…" at bounding box center [291, 216] width 0 height 9
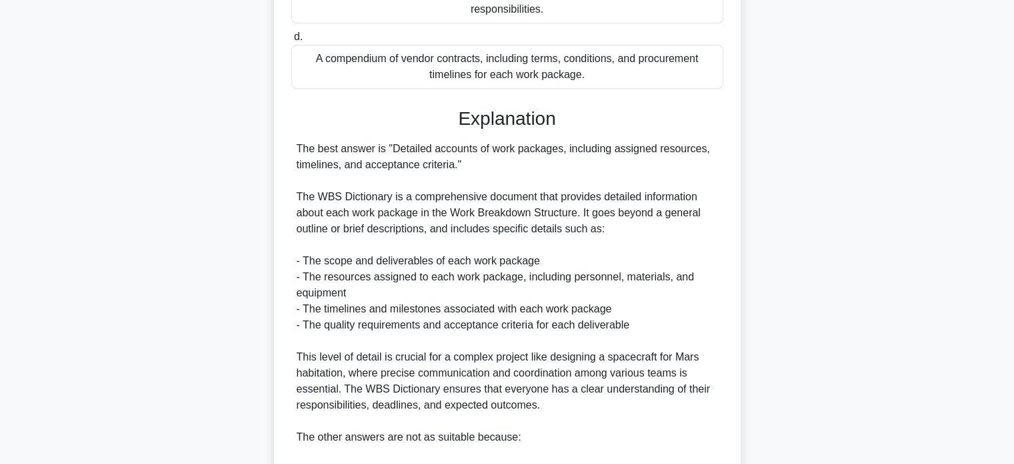
scroll to position [854, 0]
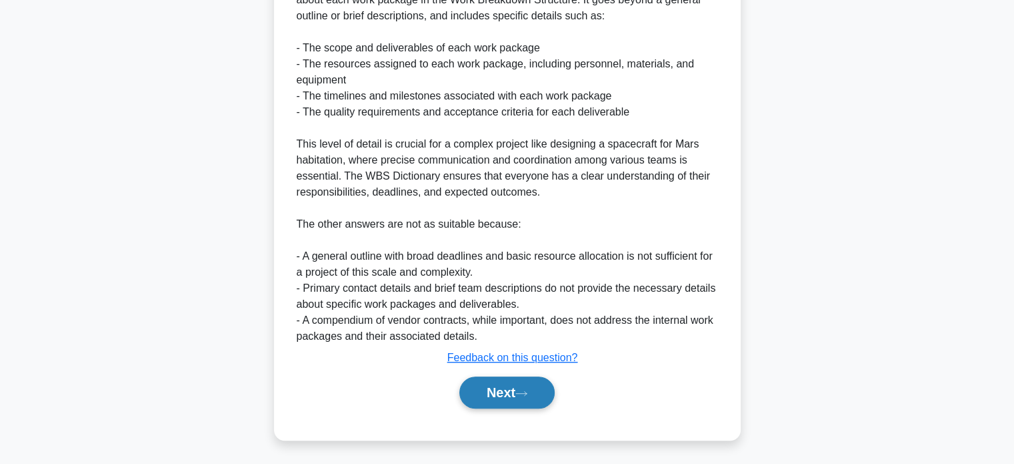
click at [515, 389] on button "Next" at bounding box center [507, 392] width 95 height 32
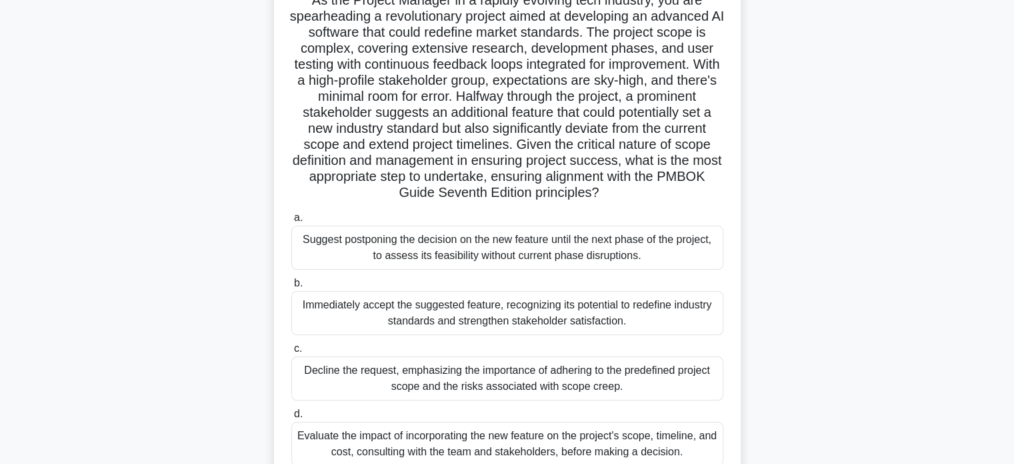
scroll to position [257, 0]
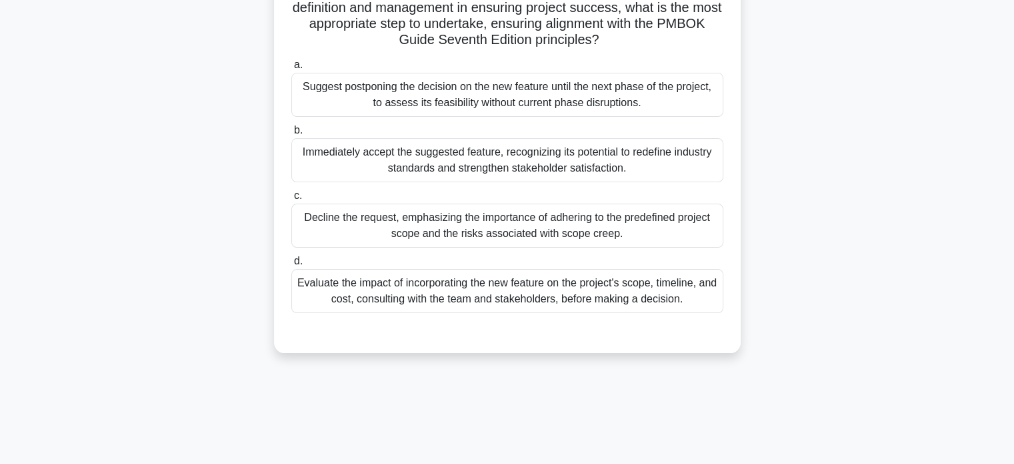
click at [570, 285] on div "Evaluate the impact of incorporating the new feature on the project's scope, ti…" at bounding box center [507, 291] width 432 height 44
click at [291, 265] on input "d. Evaluate the impact of incorporating the new feature on the project's scope,…" at bounding box center [291, 261] width 0 height 9
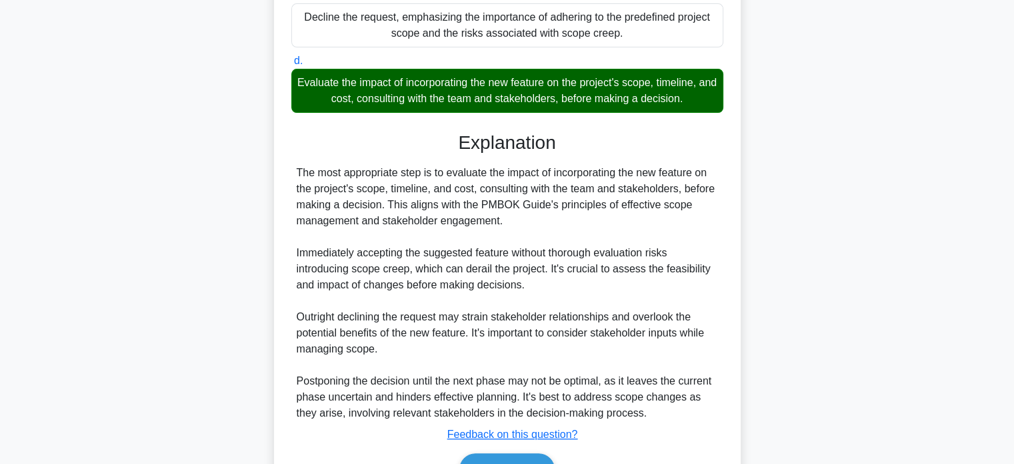
scroll to position [534, 0]
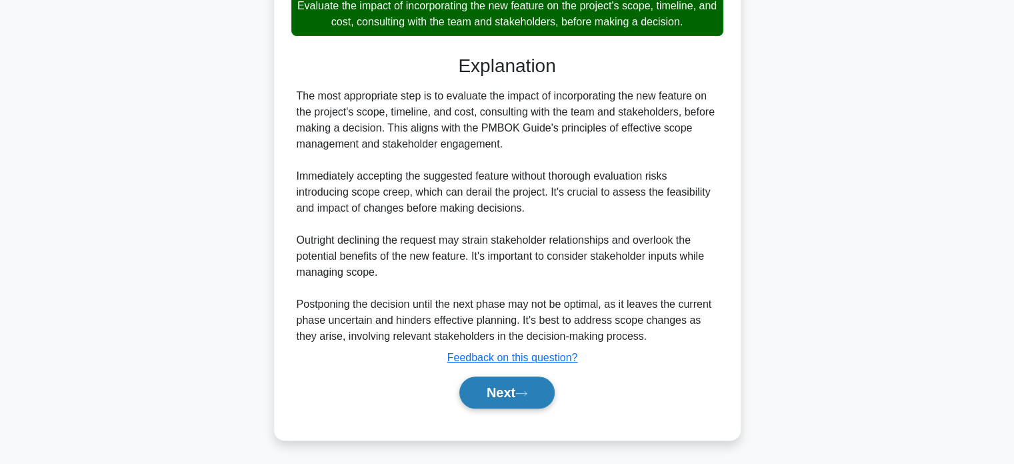
click at [528, 393] on icon at bounding box center [522, 392] width 12 height 7
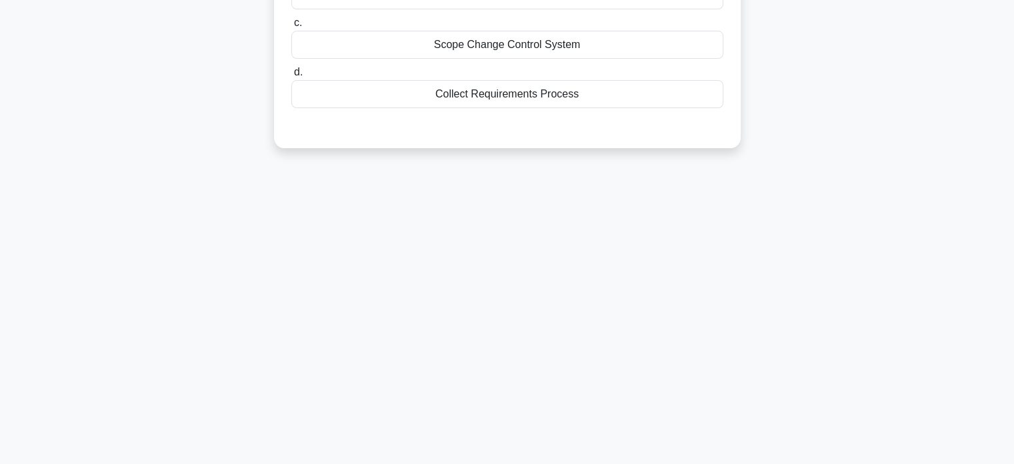
scroll to position [257, 0]
click at [542, 91] on div "Collect Requirements Process" at bounding box center [507, 91] width 432 height 28
click at [291, 73] on input "d. Collect Requirements Process" at bounding box center [291, 69] width 0 height 9
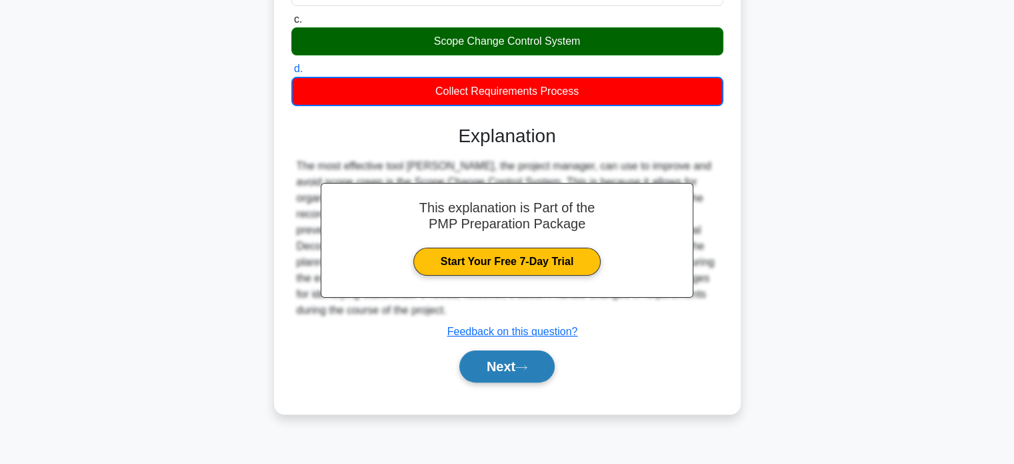
click at [498, 373] on button "Next" at bounding box center [507, 366] width 95 height 32
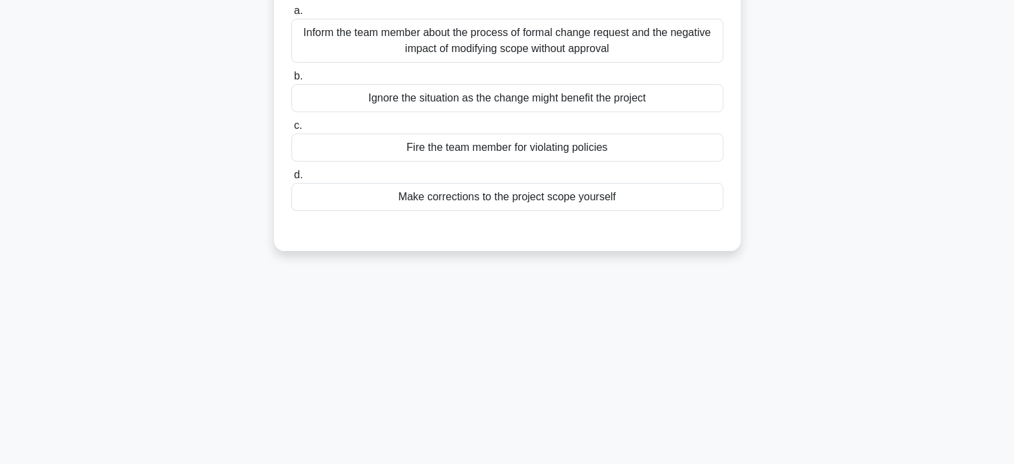
scroll to position [0, 0]
